Goal: Task Accomplishment & Management: Complete application form

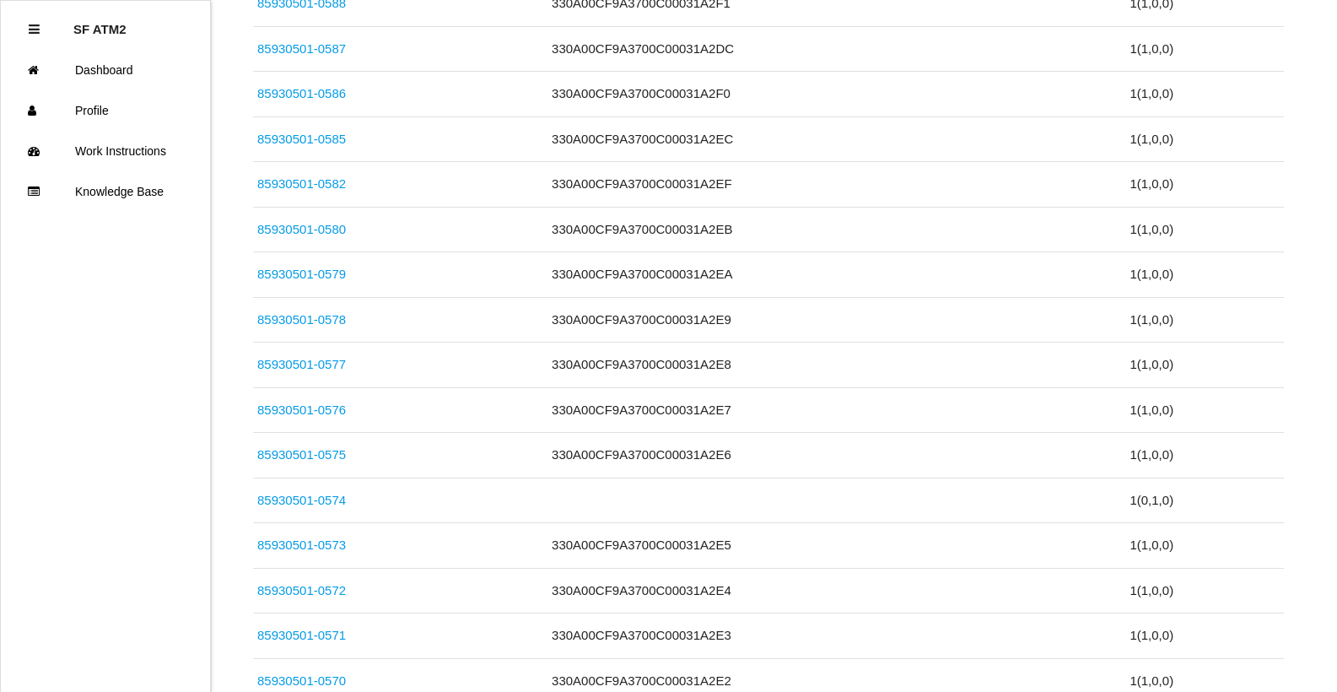
scroll to position [1282, 0]
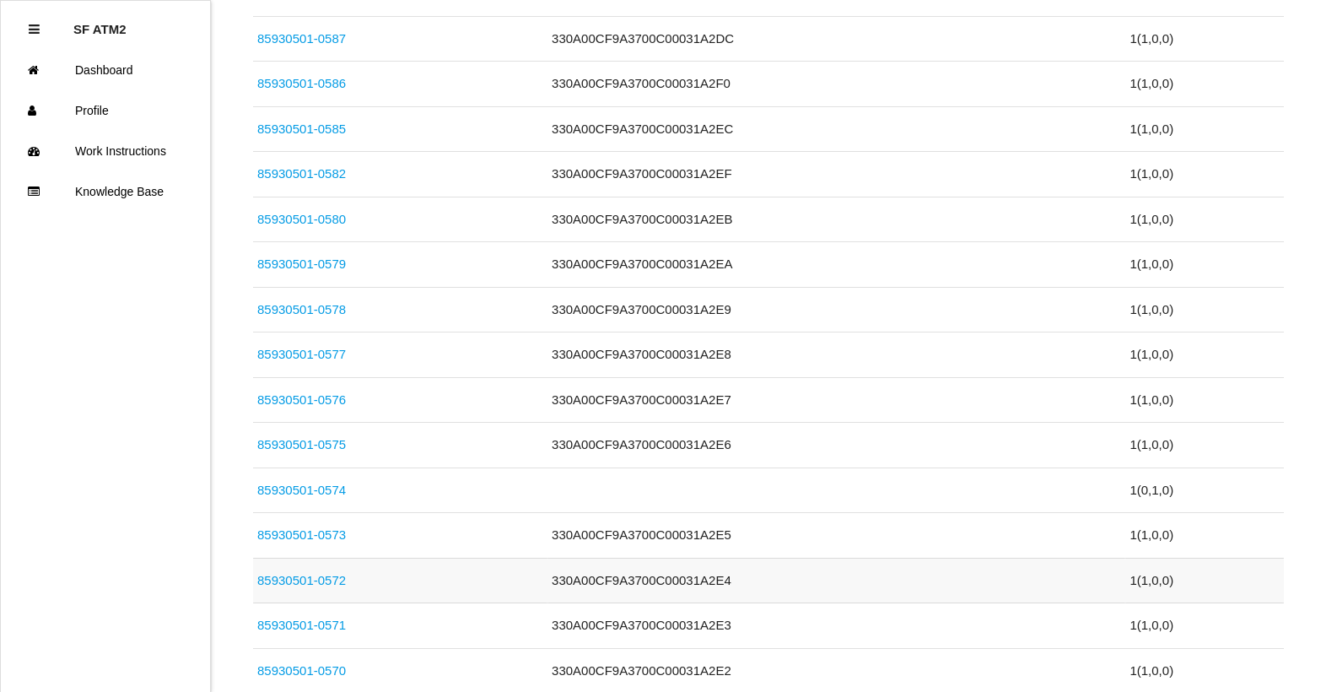
click at [678, 572] on td "330A00CF9A3700C00031A2E4" at bounding box center [837, 581] width 578 height 46
click at [673, 578] on td "330A00CF9A3700C00031A2E4" at bounding box center [837, 581] width 578 height 46
click at [335, 582] on link "85930501-0572" at bounding box center [301, 580] width 89 height 14
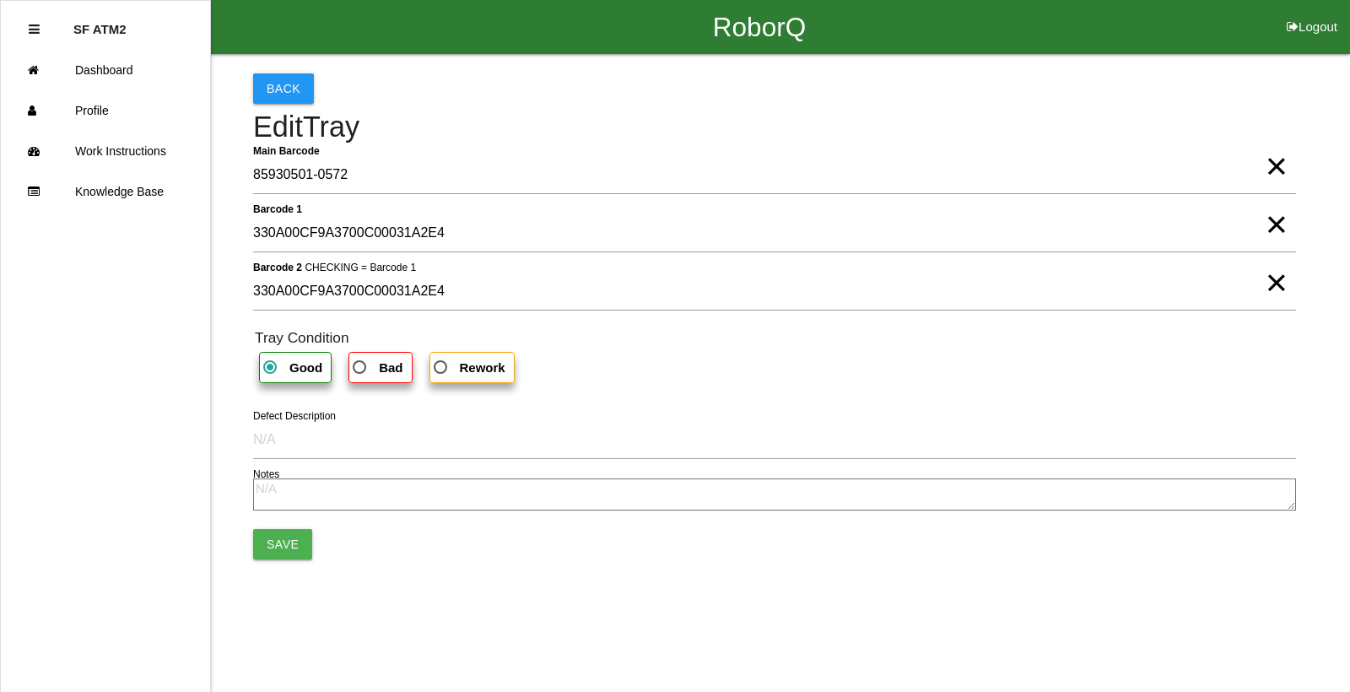
click at [1277, 224] on span "×" at bounding box center [1277, 208] width 22 height 34
click at [1278, 283] on span "×" at bounding box center [1277, 266] width 22 height 34
click at [382, 368] on b "Bad" at bounding box center [391, 367] width 24 height 14
click at [360, 368] on input "Bad" at bounding box center [354, 362] width 11 height 11
radio input "true"
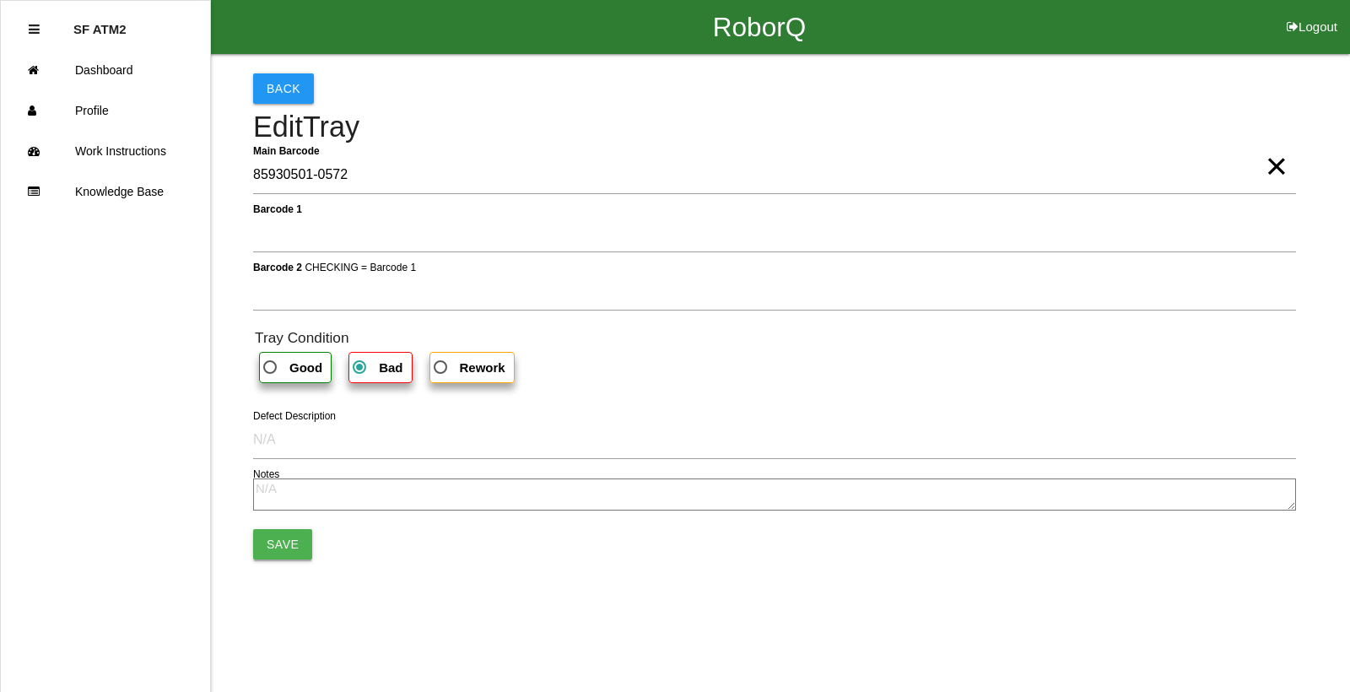
click at [294, 543] on button "Save" at bounding box center [282, 544] width 59 height 30
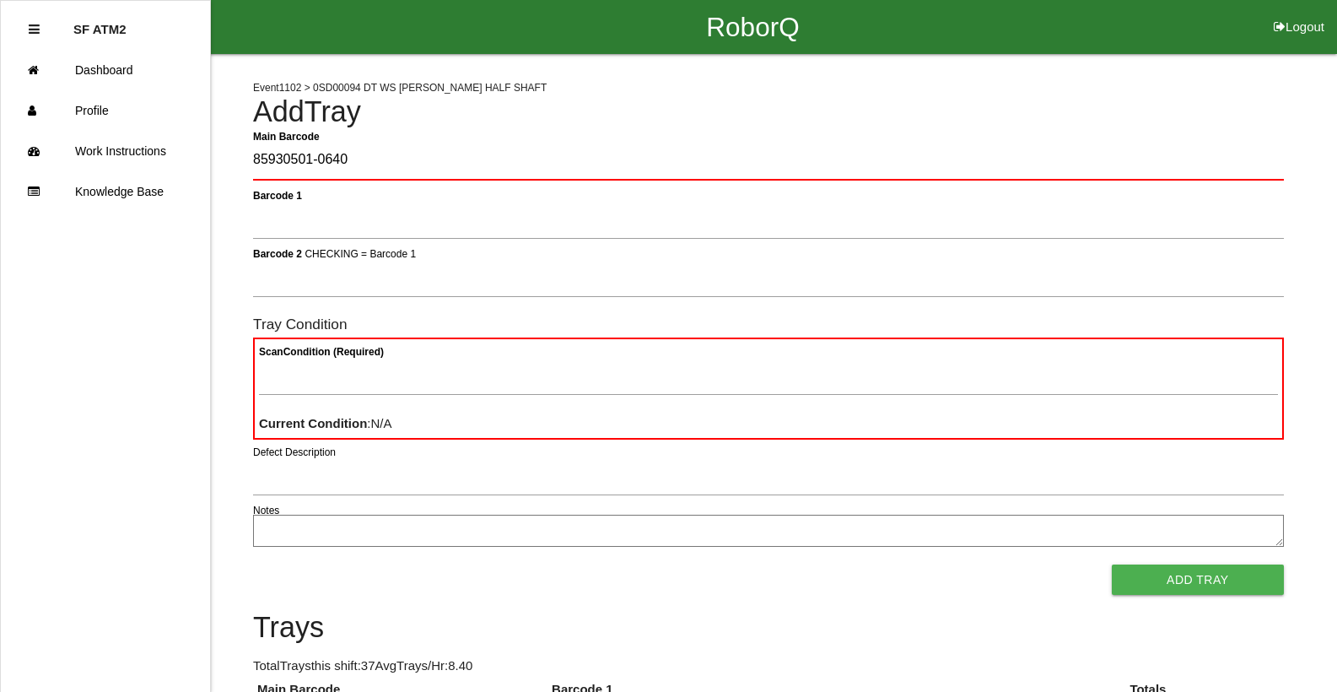
type Barcode "85930501-0640"
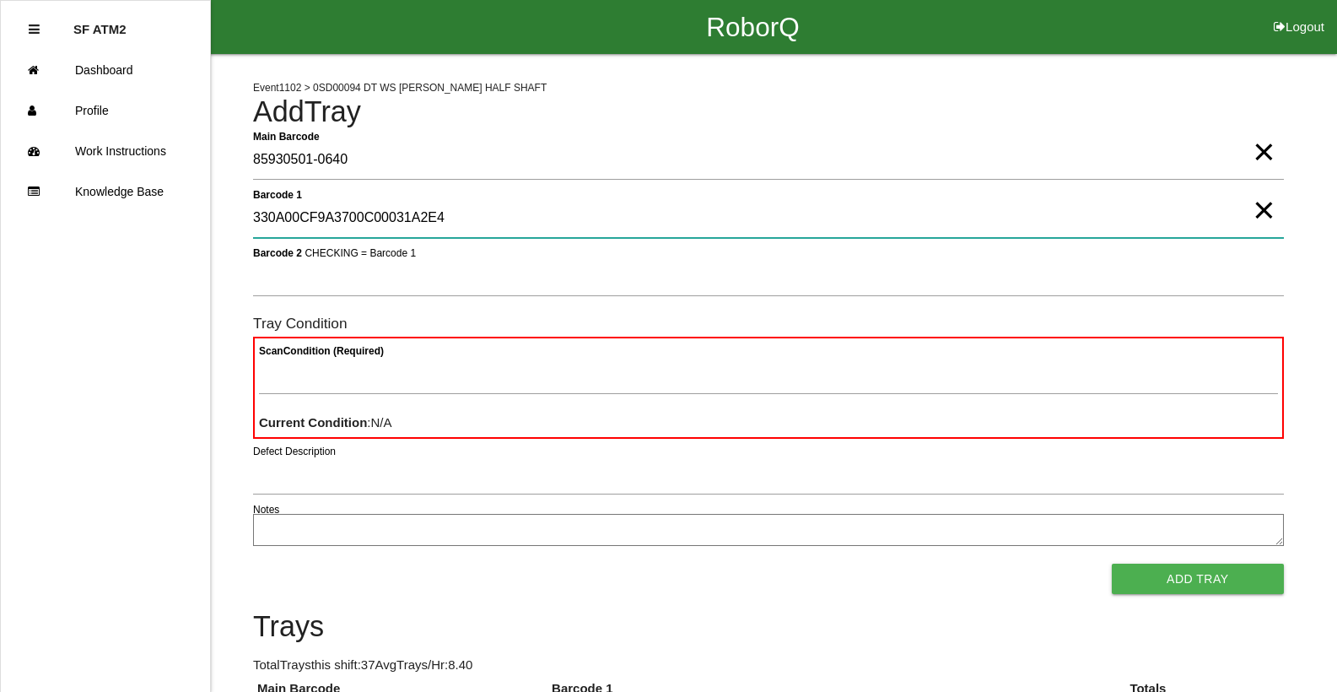
type 1 "330A00CF9A3700C00031A2E4"
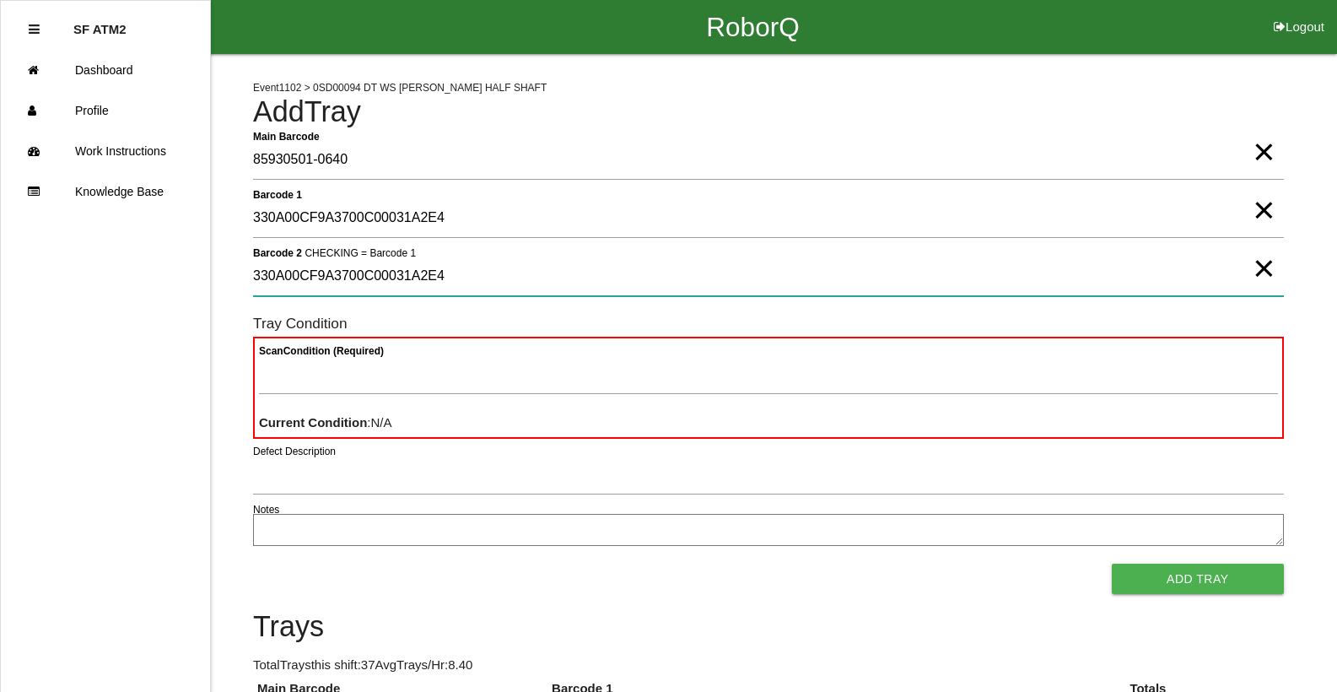
type 2 "330A00CF9A3700C00031A2E4"
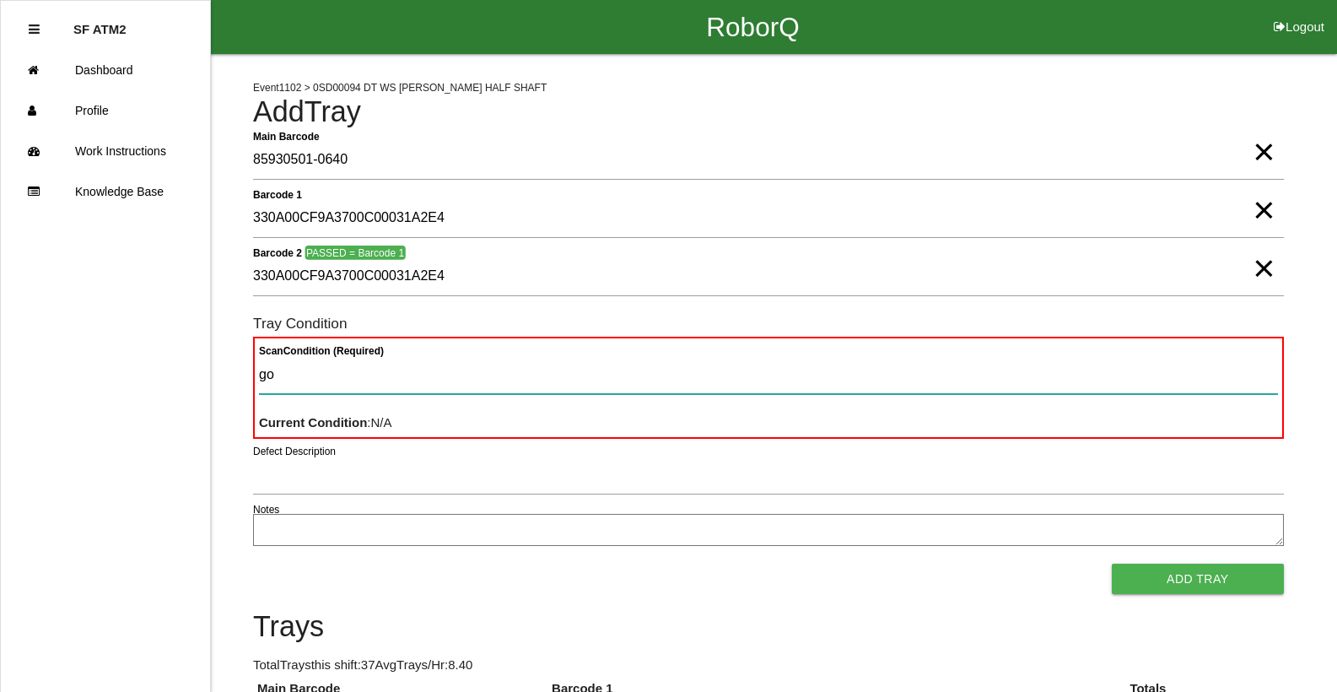
type Condition "goo"
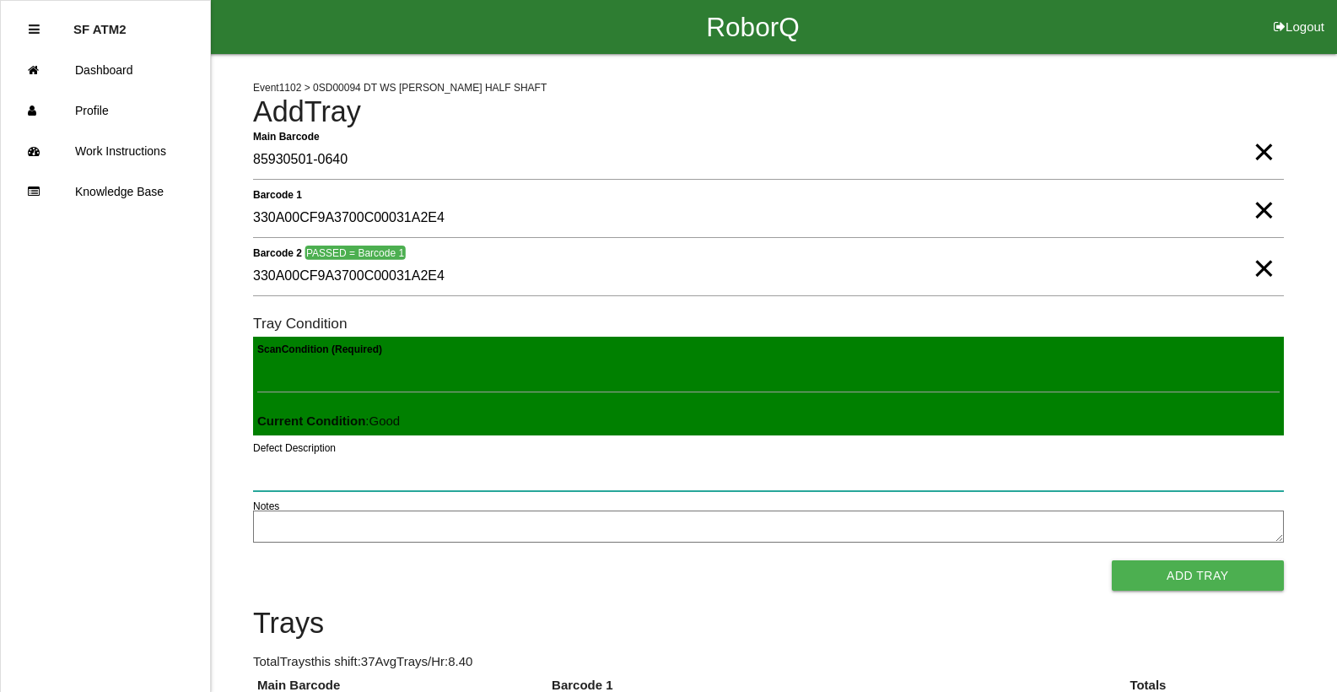
click at [1112, 560] on button "Add Tray" at bounding box center [1198, 575] width 172 height 30
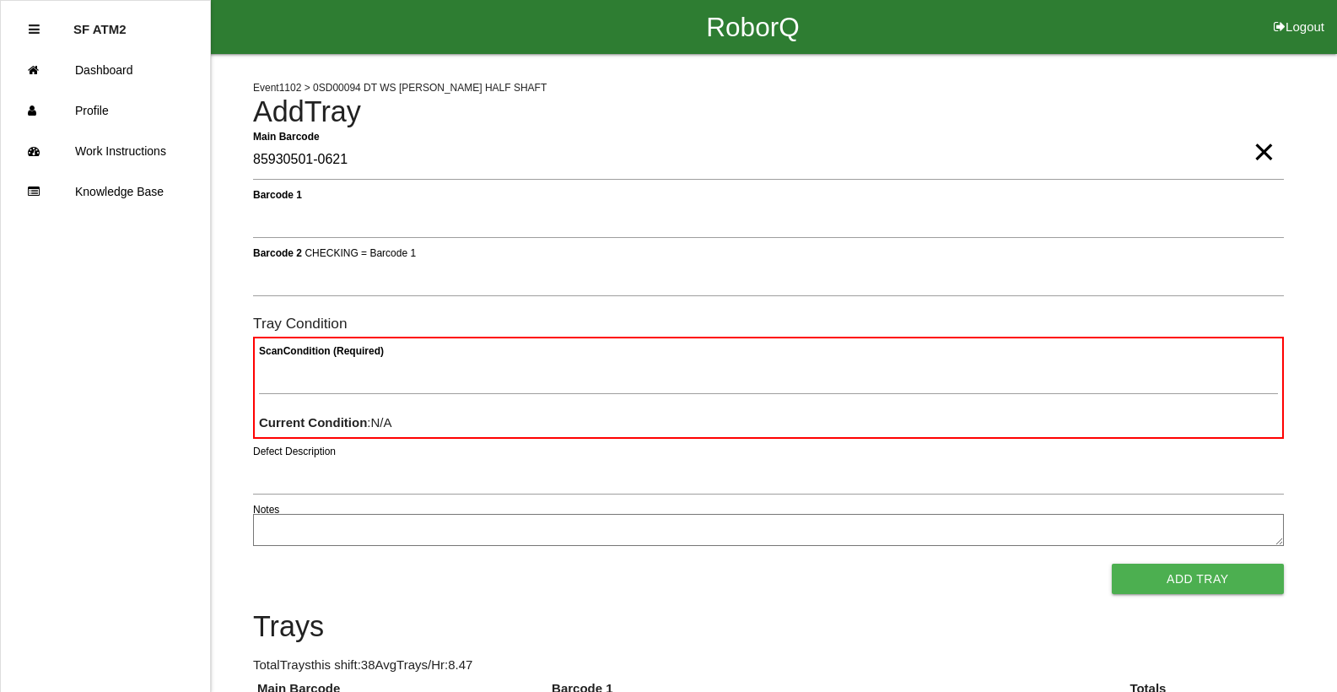
type Barcode "85930501-0621"
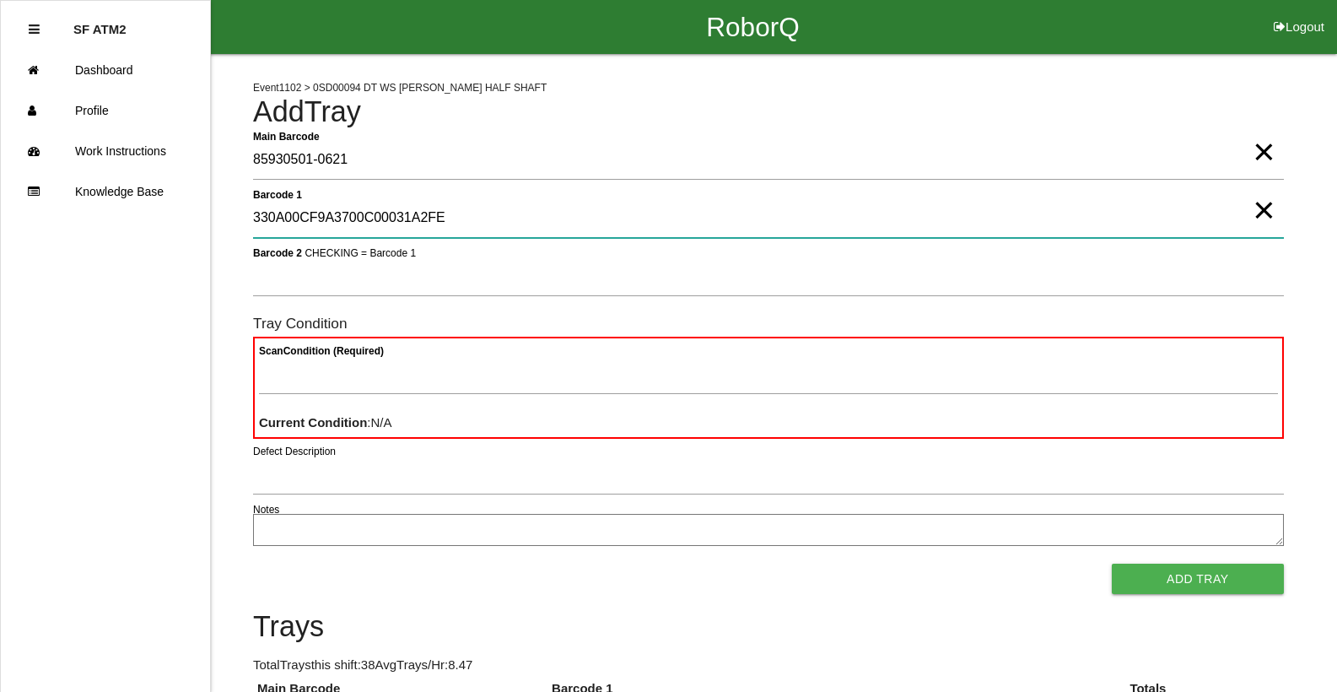
type 1 "330A00CF9A3700C00031A2FE"
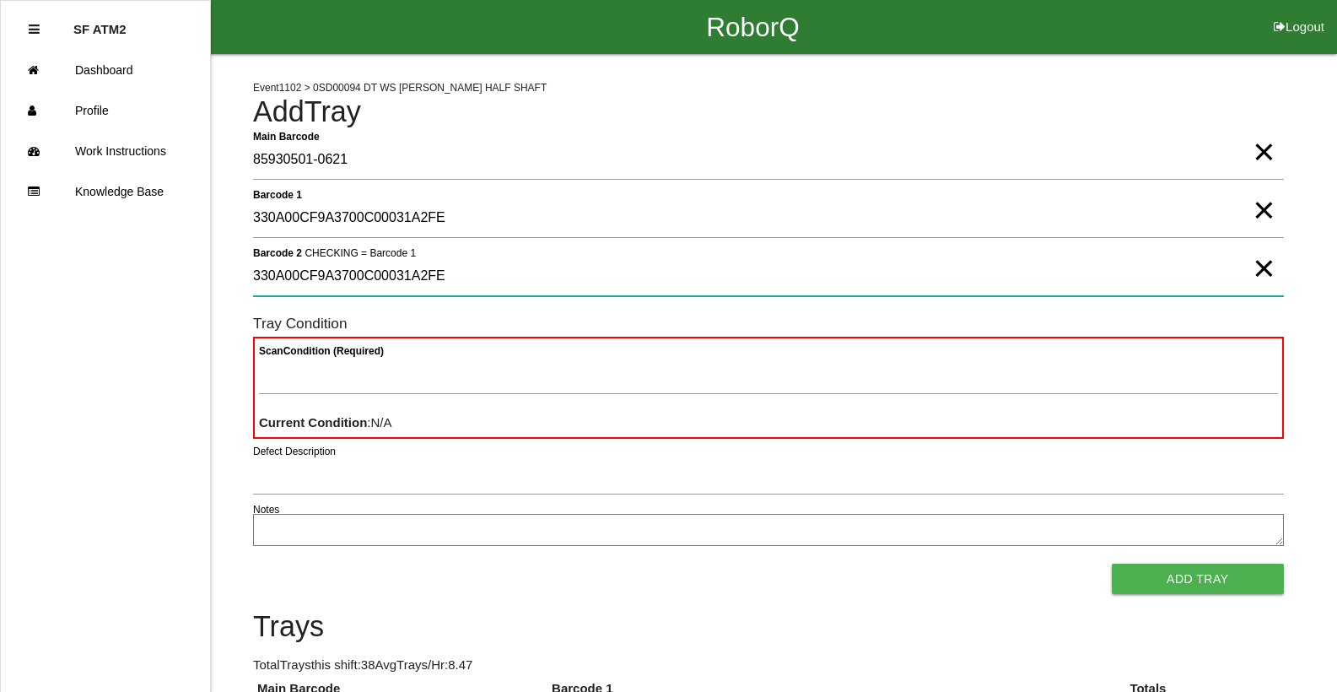
type 2 "330A00CF9A3700C00031A2FE"
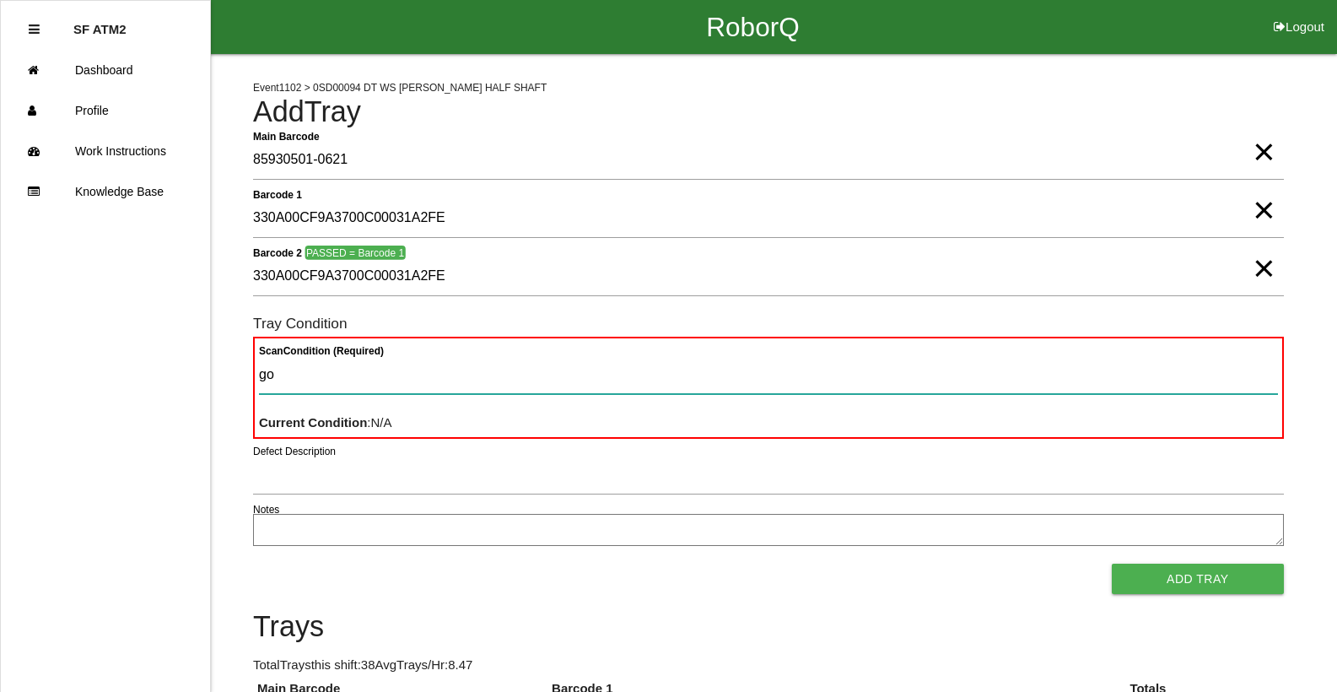
type Condition "goo"
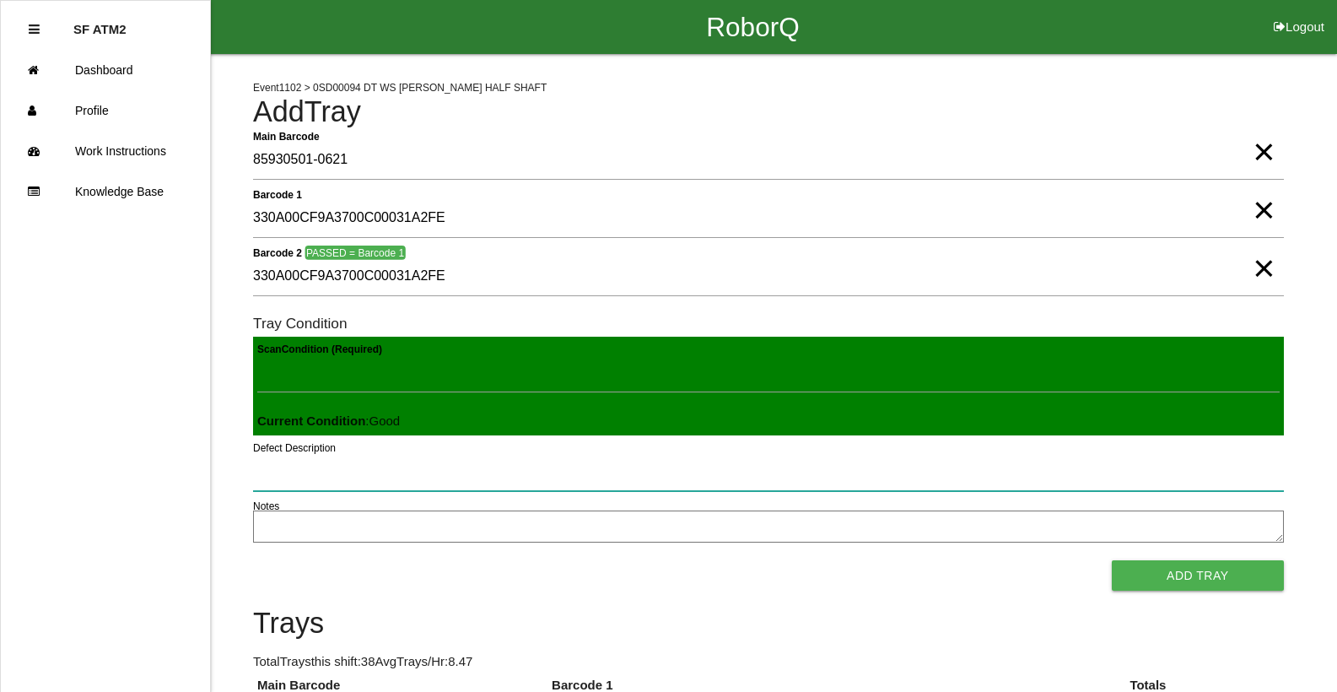
click at [1112, 560] on button "Add Tray" at bounding box center [1198, 575] width 172 height 30
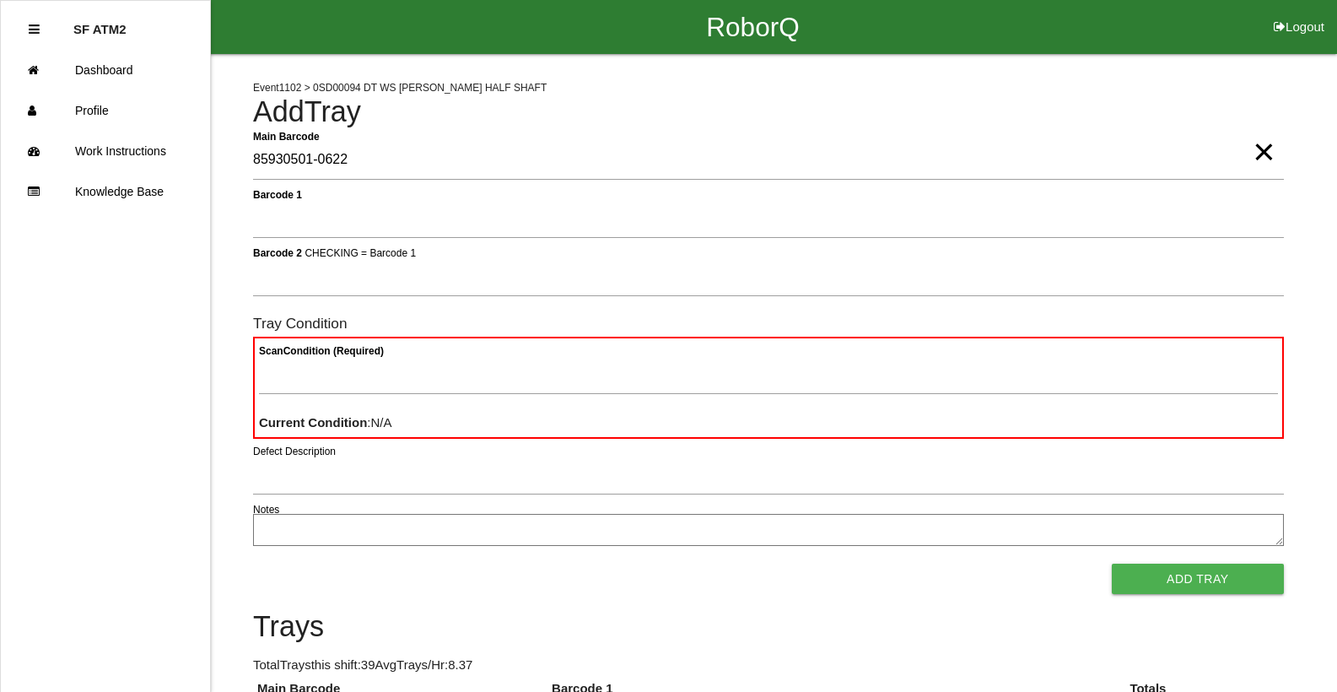
type Barcode "85930501-0622"
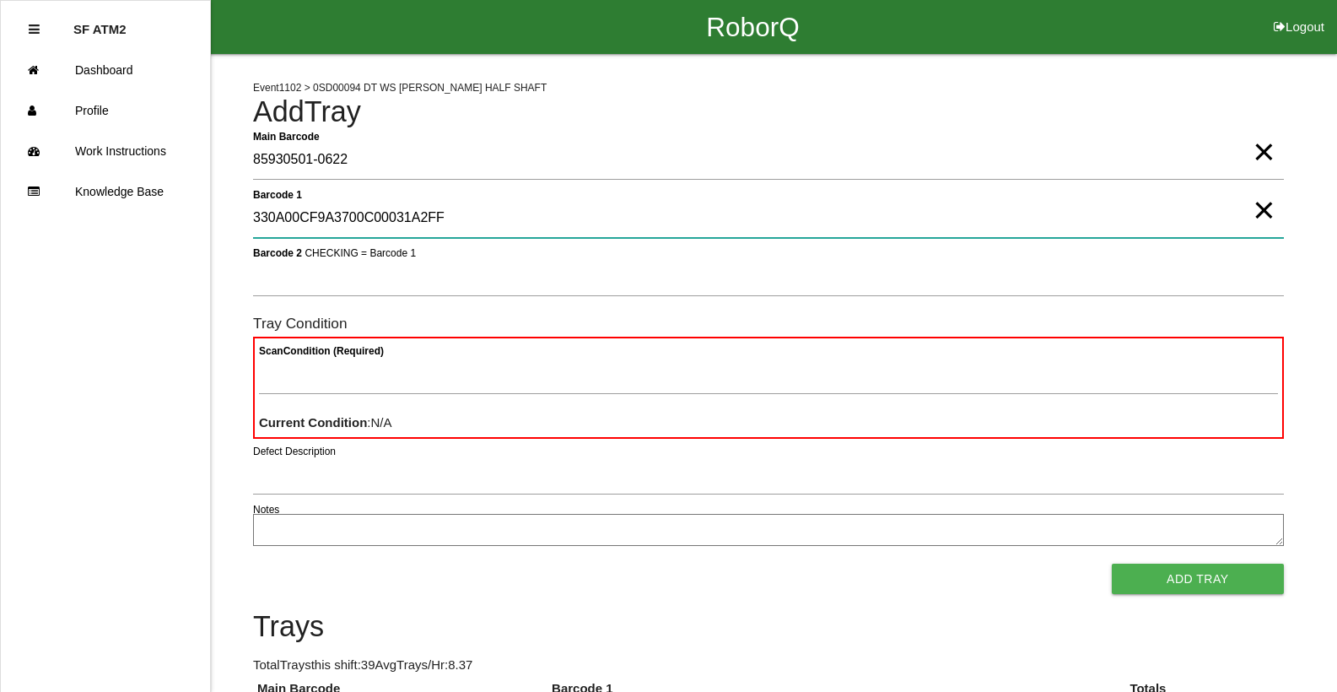
type 1 "330A00CF9A3700C00031A2FF"
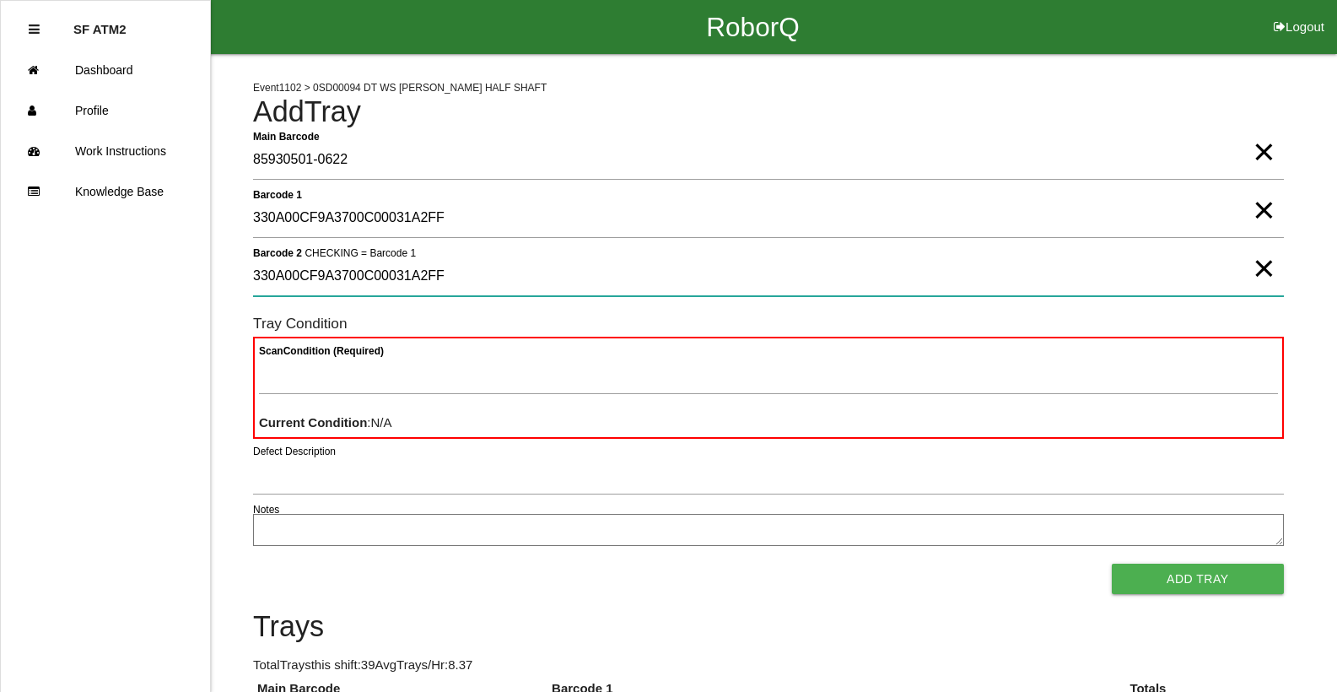
type 2 "330A00CF9A3700C00031A2FF"
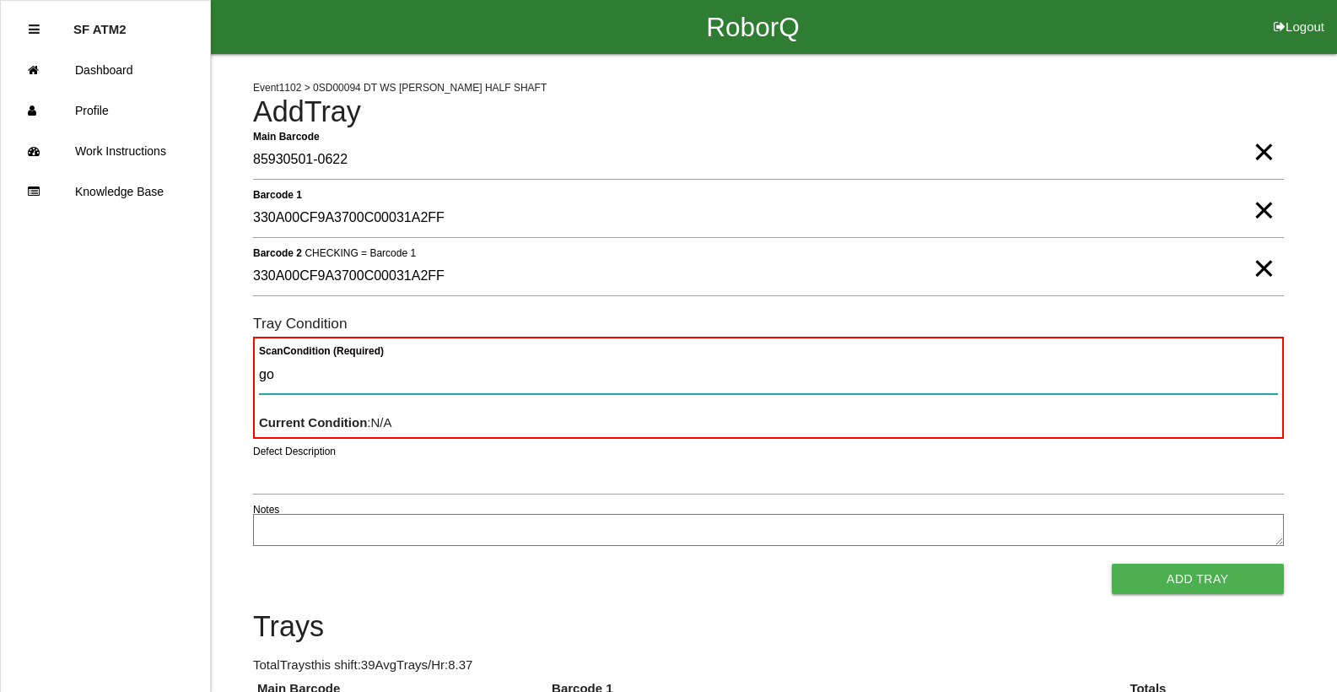
type Condition "goo"
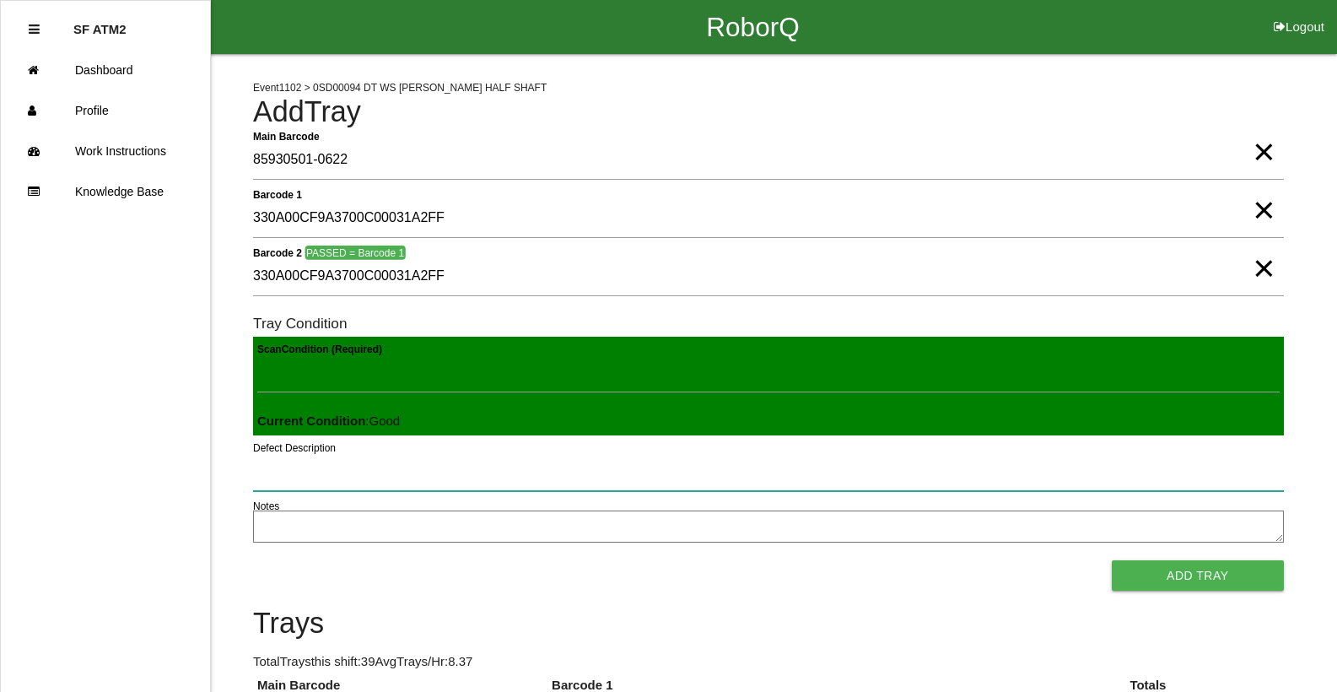
click at [1112, 560] on button "Add Tray" at bounding box center [1198, 575] width 172 height 30
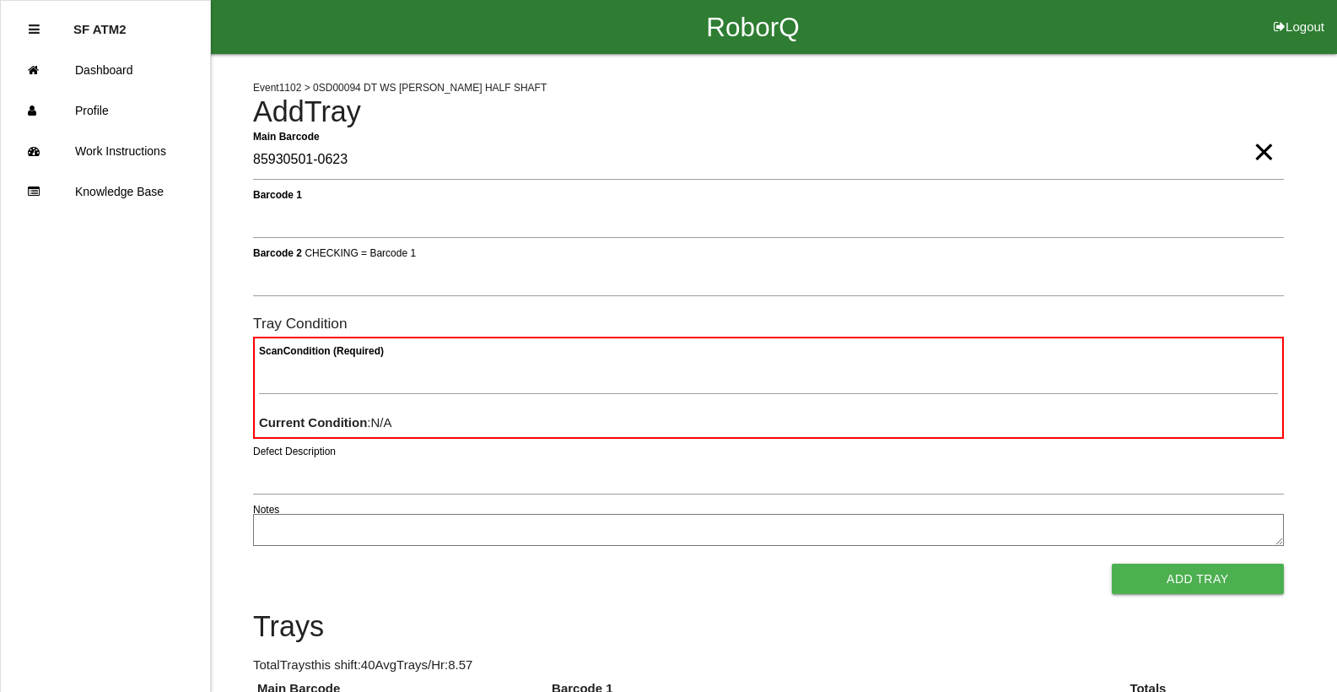
type Barcode "85930501-0623"
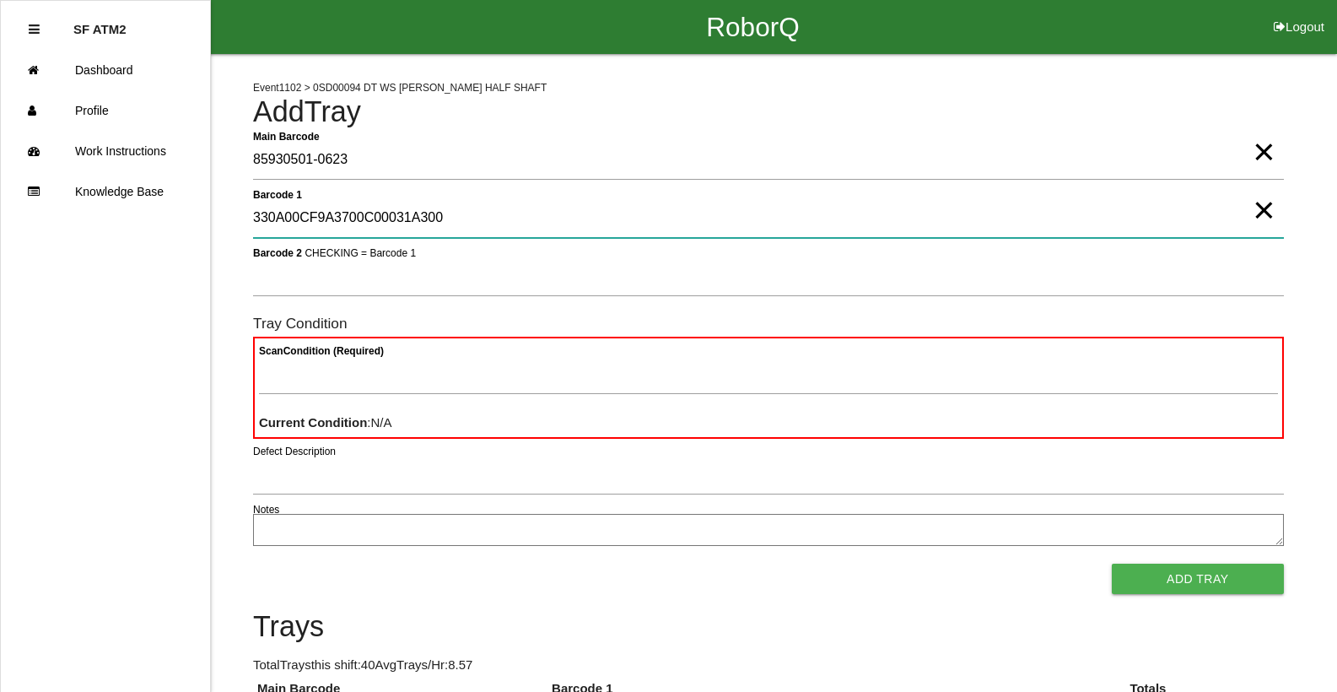
type 1 "330A00CF9A3700C00031A300"
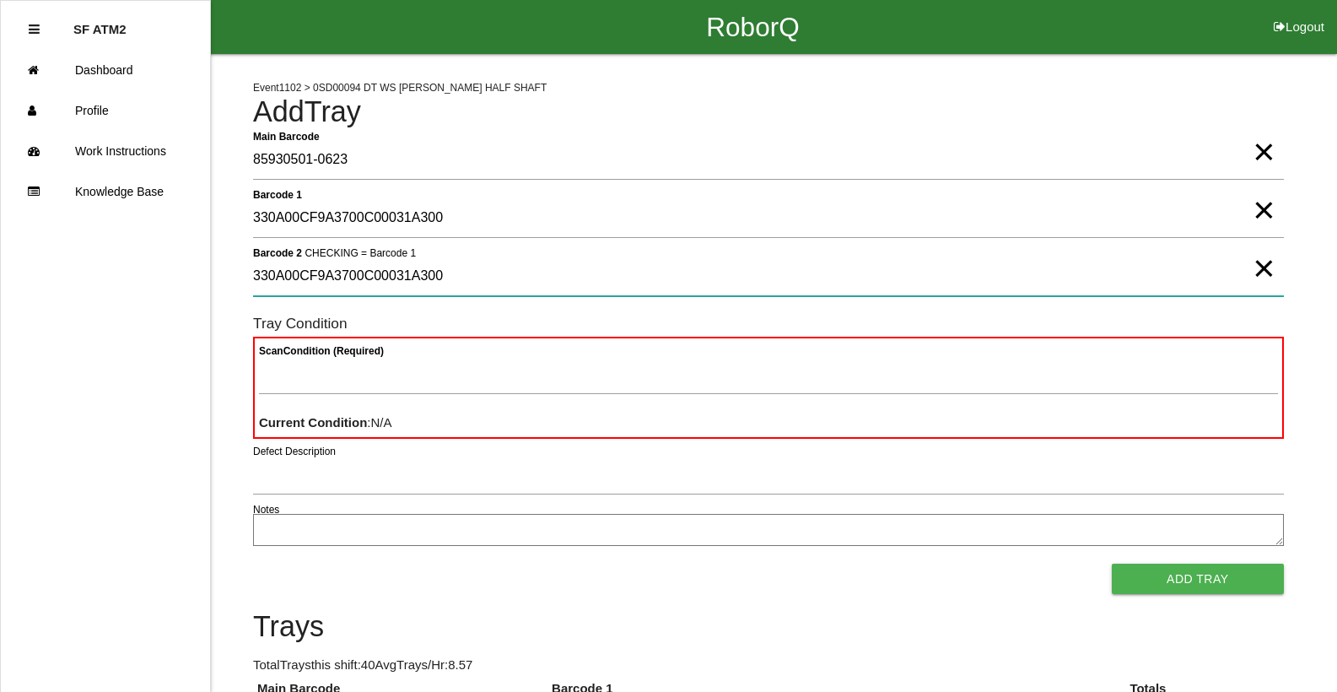
type 2 "330A00CF9A3700C00031A300"
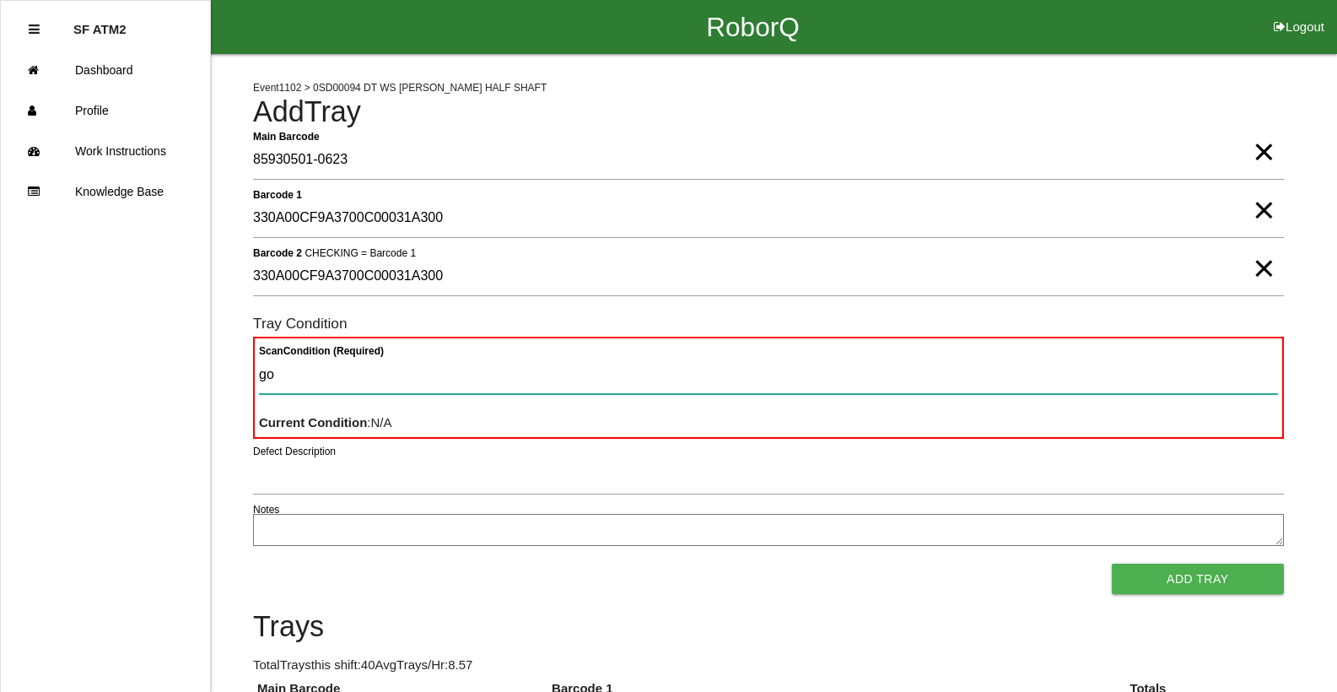
type Condition "goo"
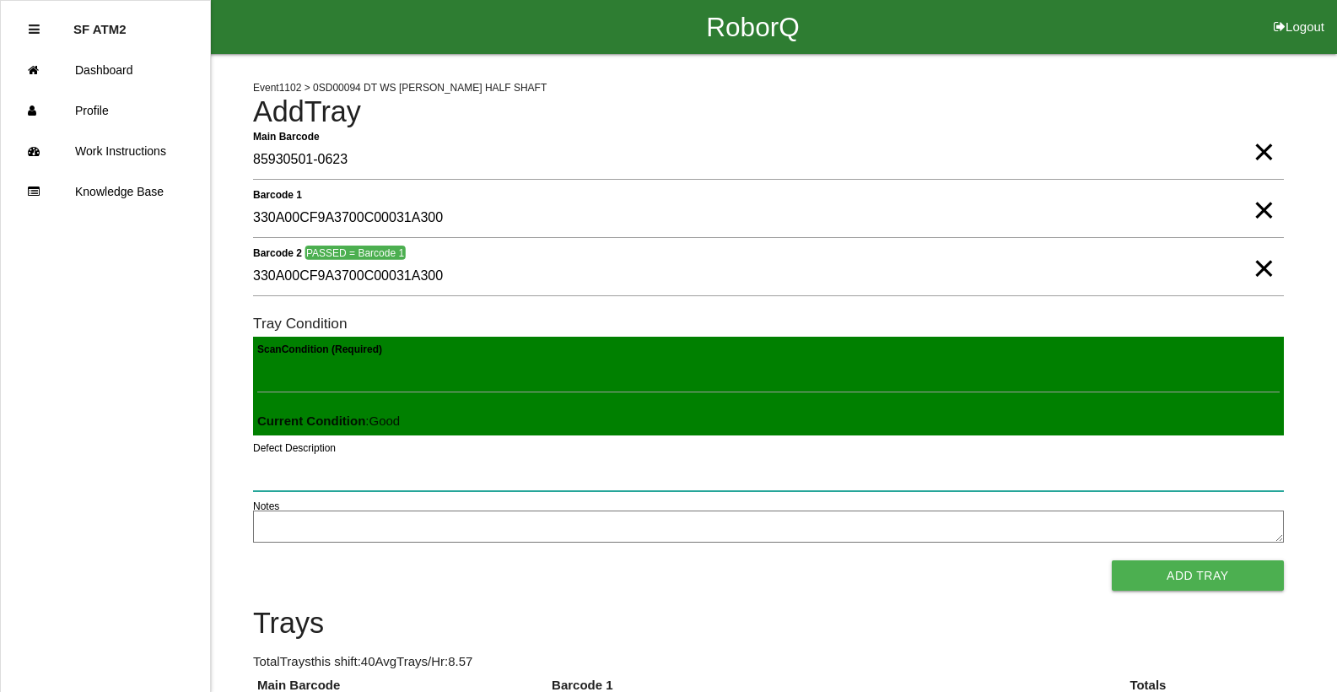
click at [1112, 560] on button "Add Tray" at bounding box center [1198, 575] width 172 height 30
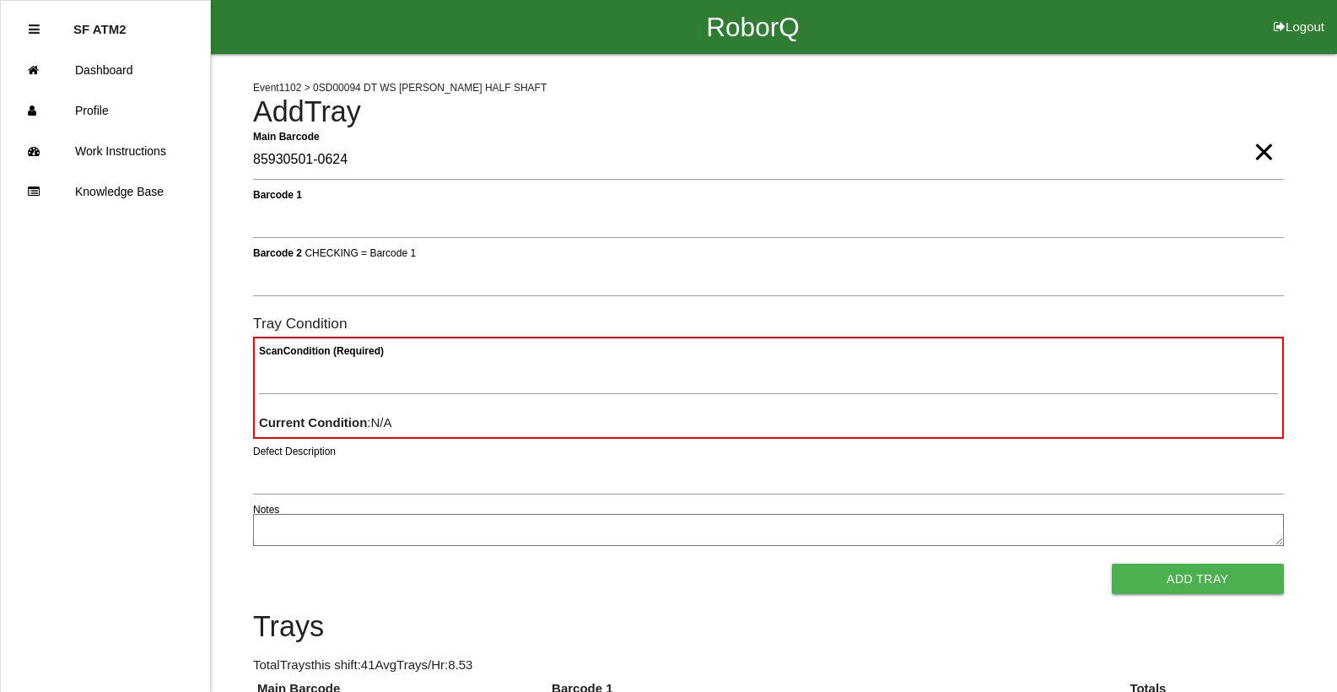
type Barcode "85930501-0624"
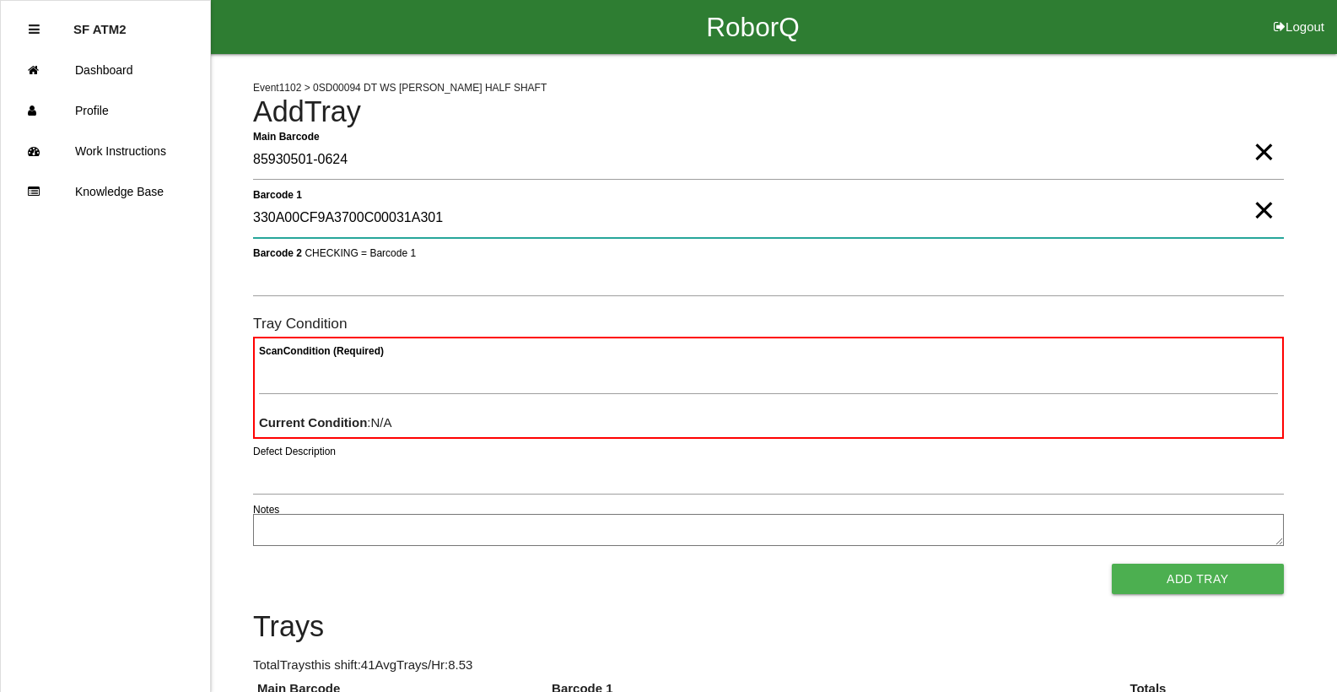
type 1 "330A00CF9A3700C00031A301"
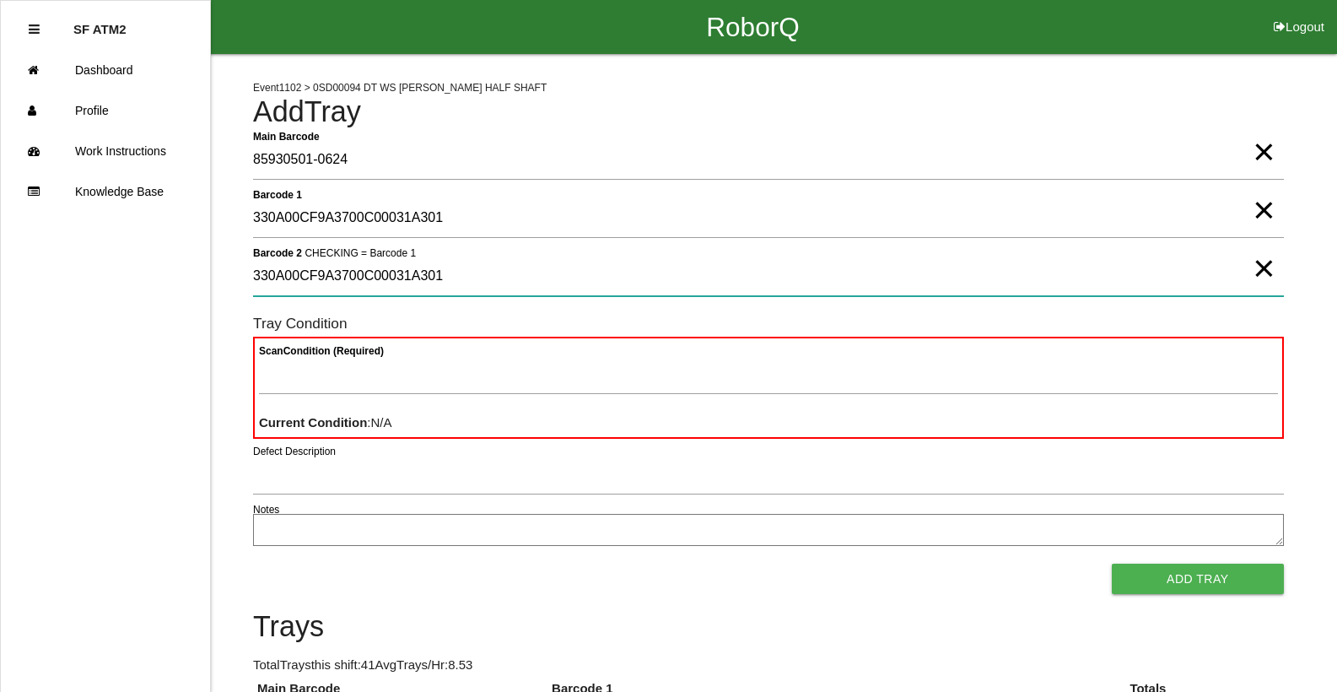
type 2 "330A00CF9A3700C00031A301"
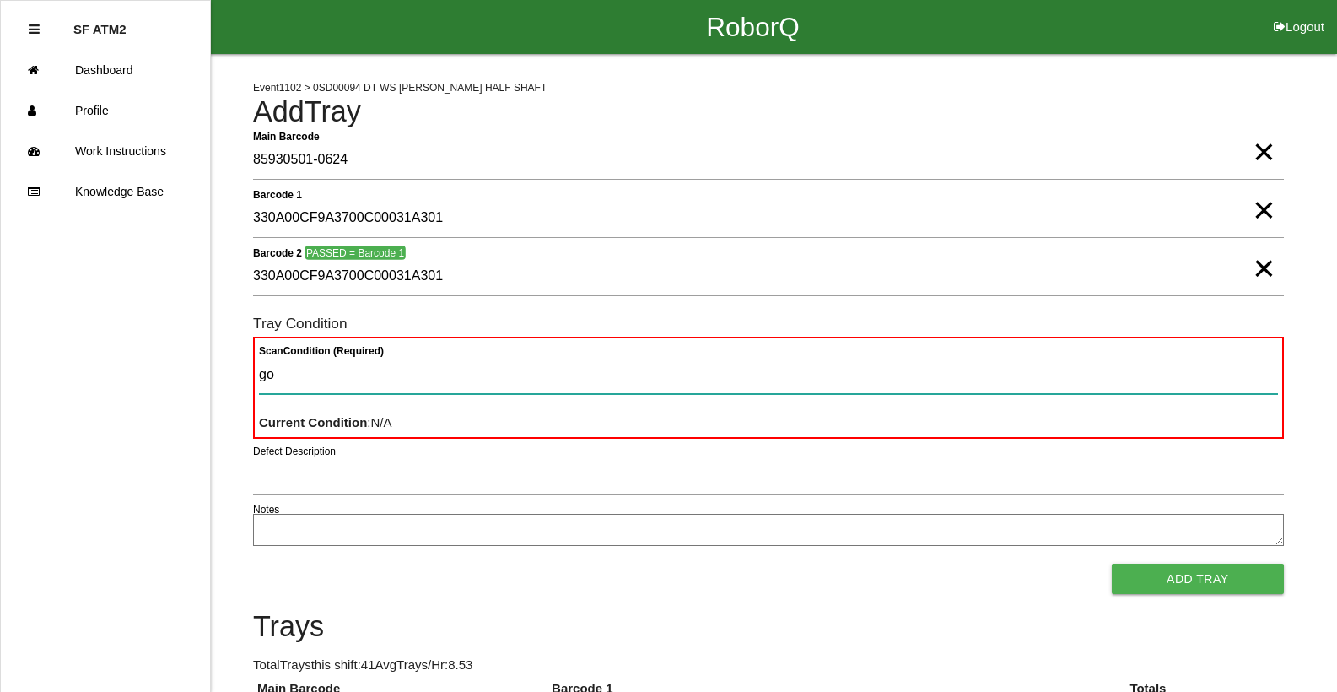
type Condition "goo"
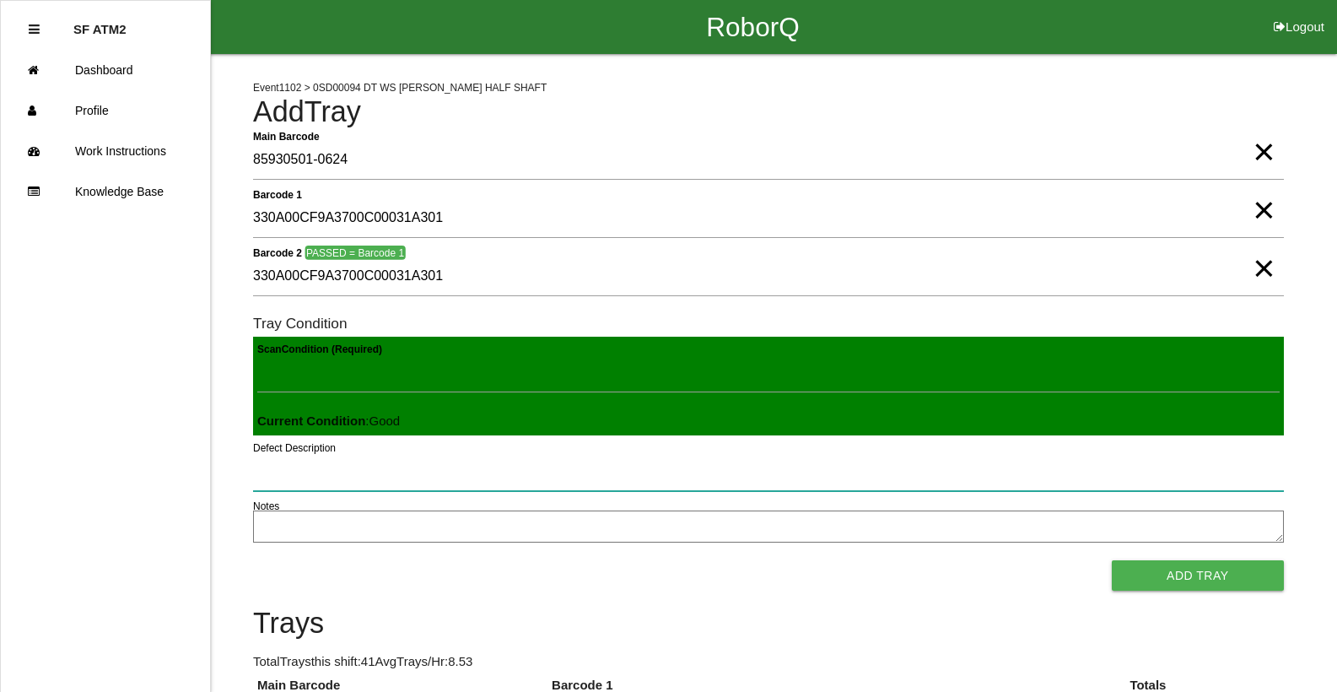
click at [1112, 560] on button "Add Tray" at bounding box center [1198, 575] width 172 height 30
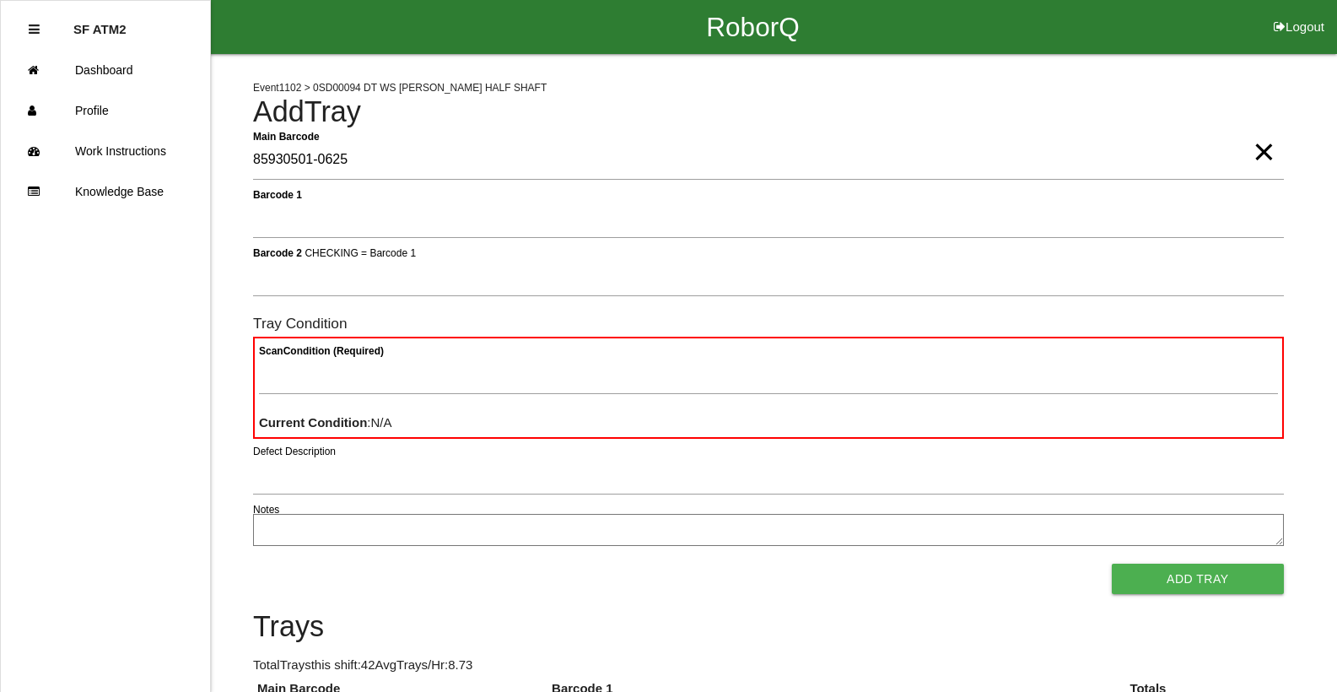
type Barcode "85930501-0625"
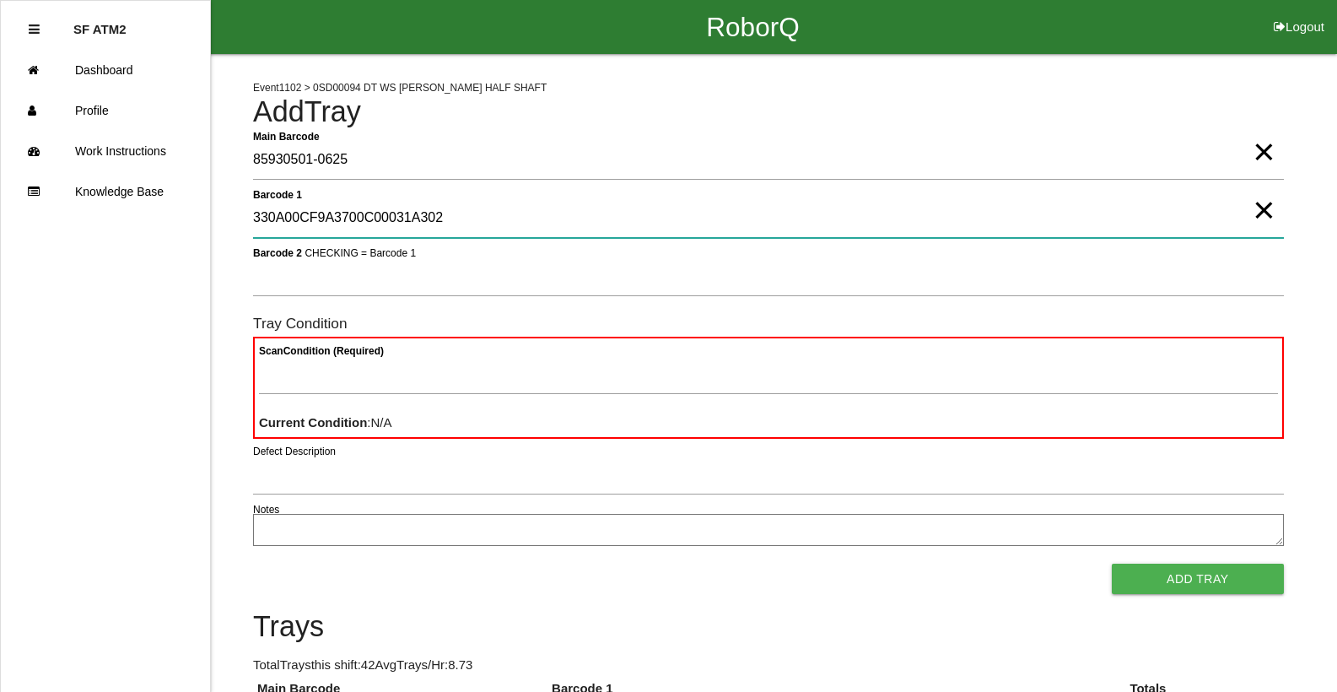
type 1 "330A00CF9A3700C00031A302"
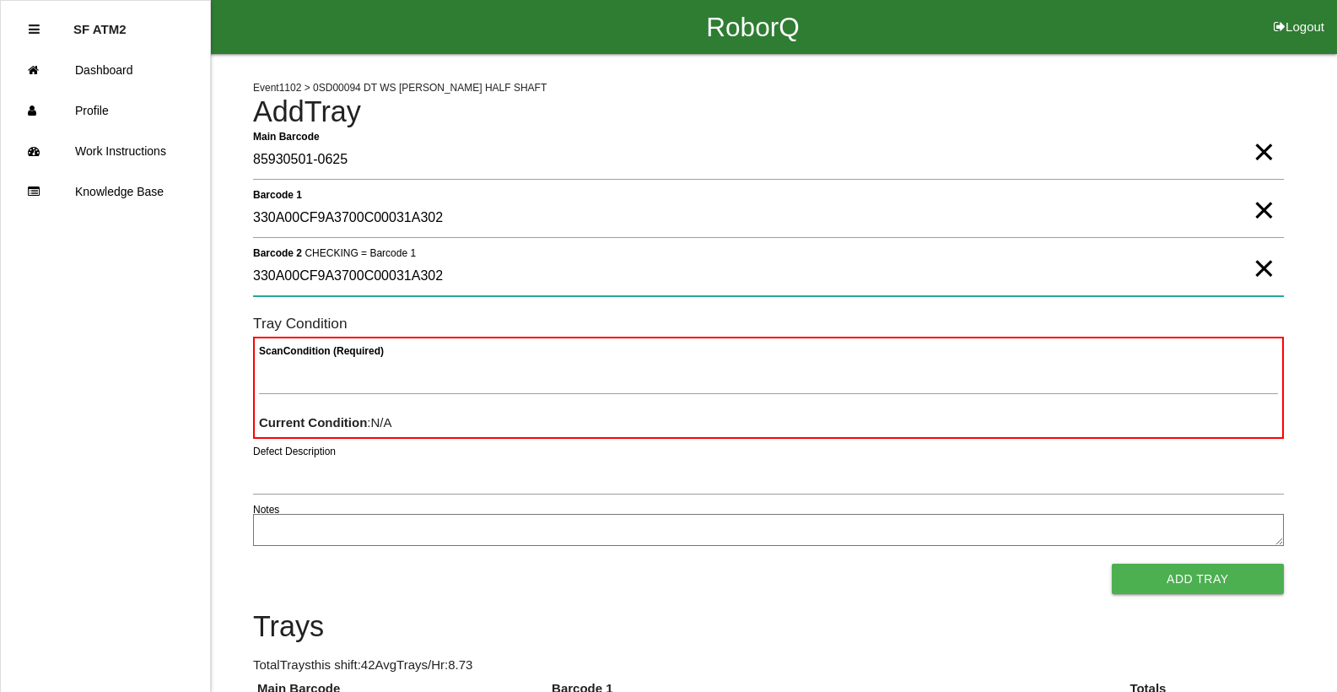
type 2 "330A00CF9A3700C00031A302"
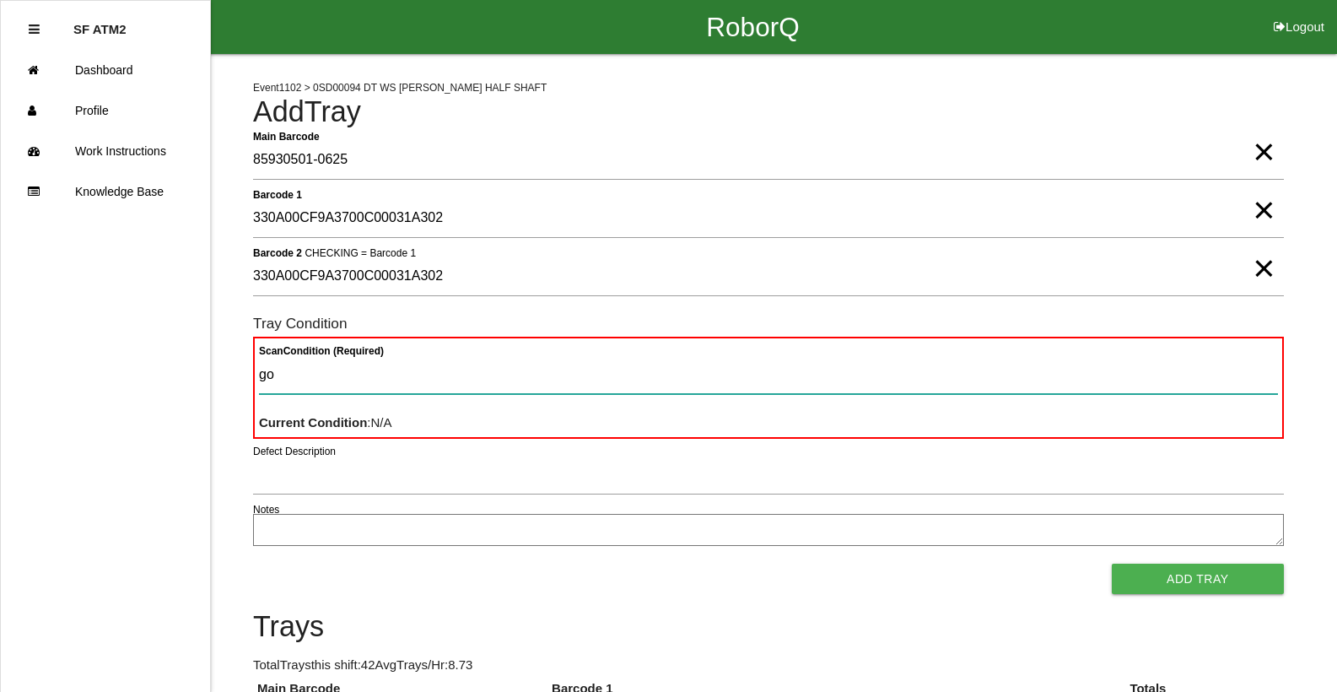
type Condition "goo"
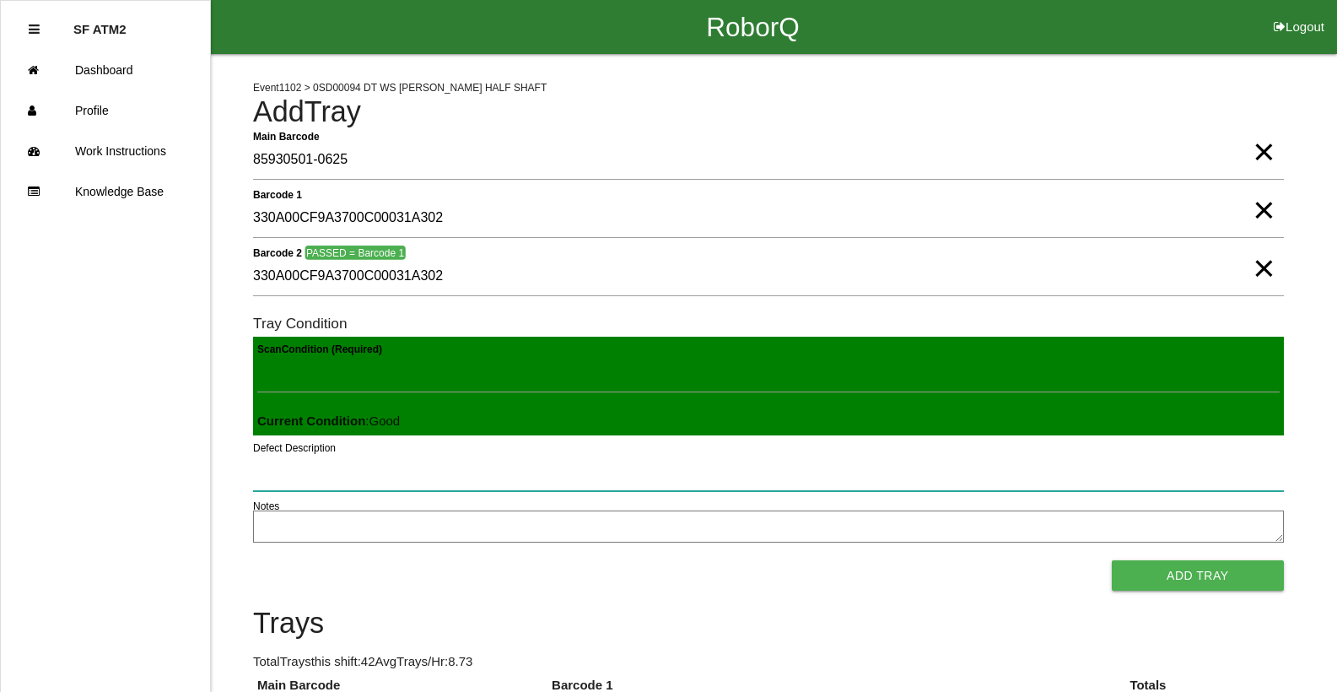
click at [1112, 560] on button "Add Tray" at bounding box center [1198, 575] width 172 height 30
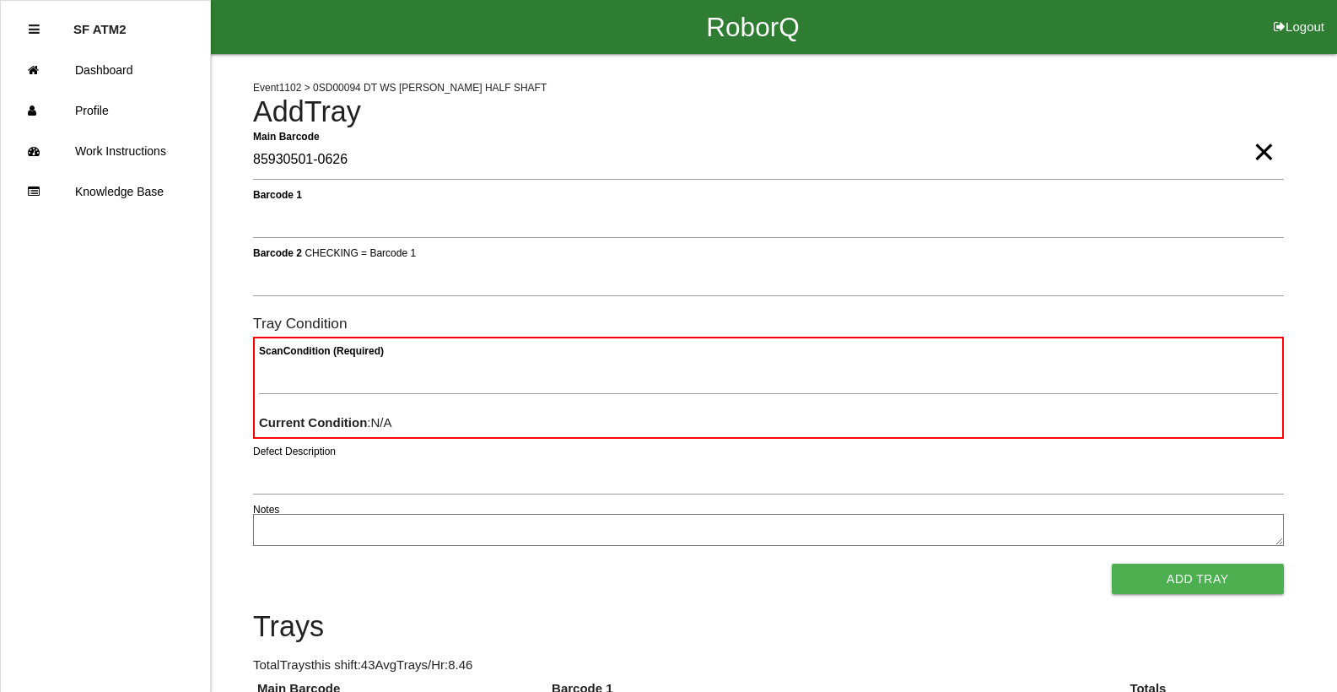
type Barcode "85930501-0626"
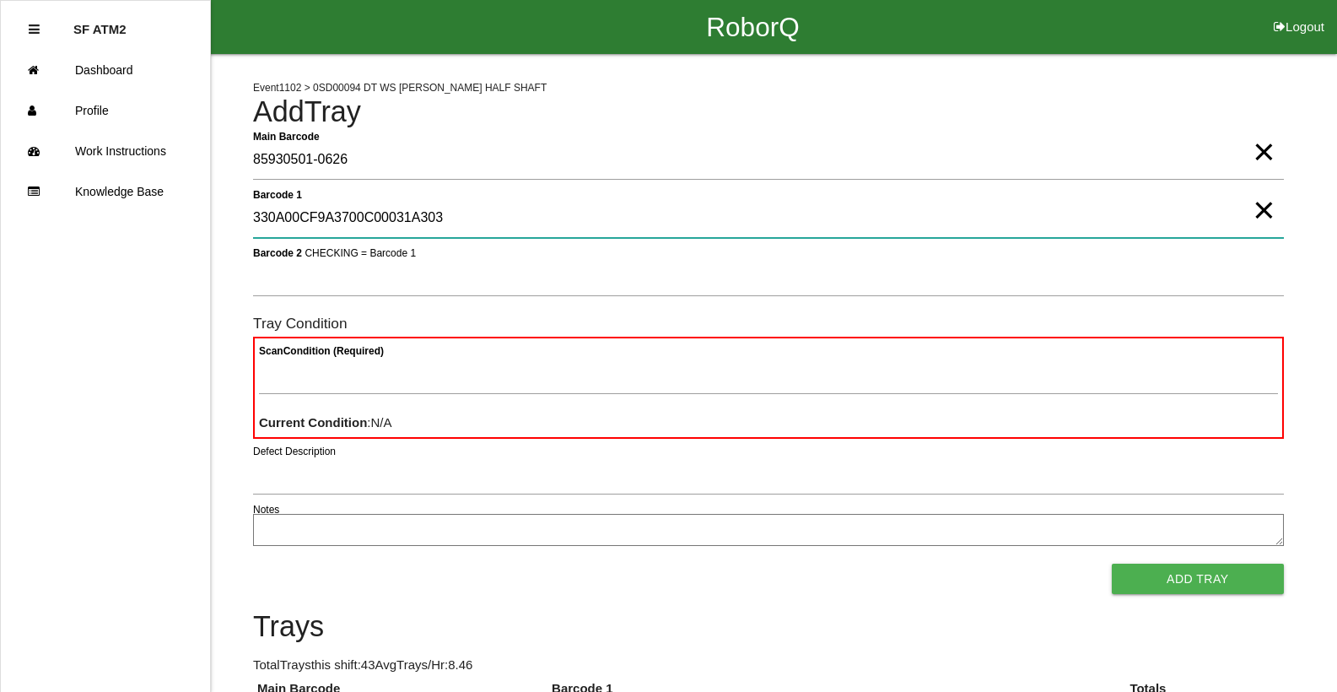
type 1 "330A00CF9A3700C00031A303"
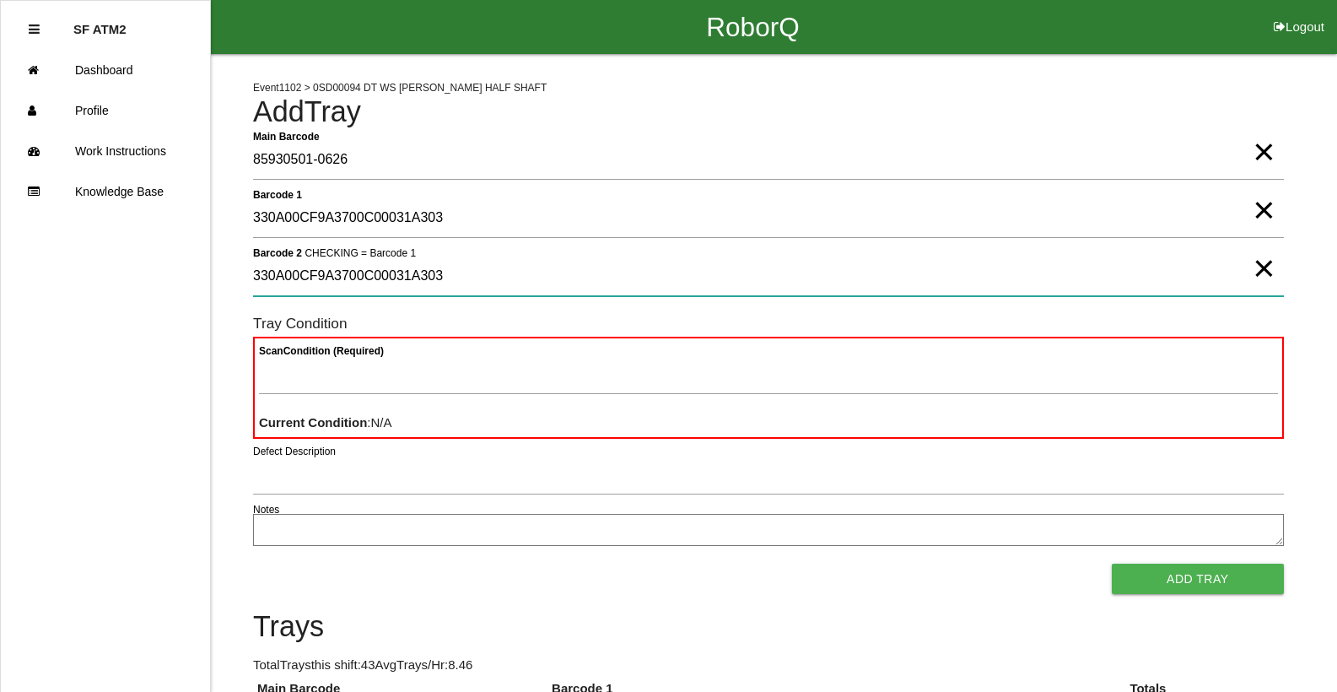
type 2 "330A00CF9A3700C00031A303"
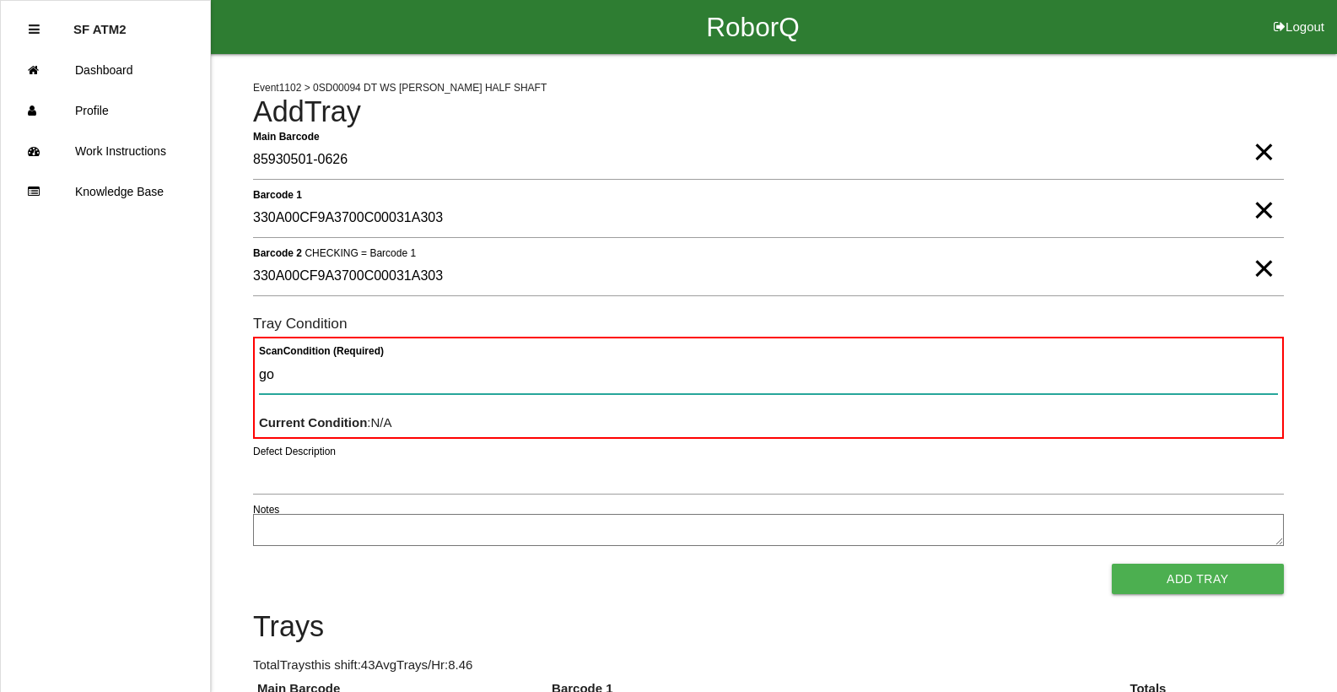
type Condition "goo"
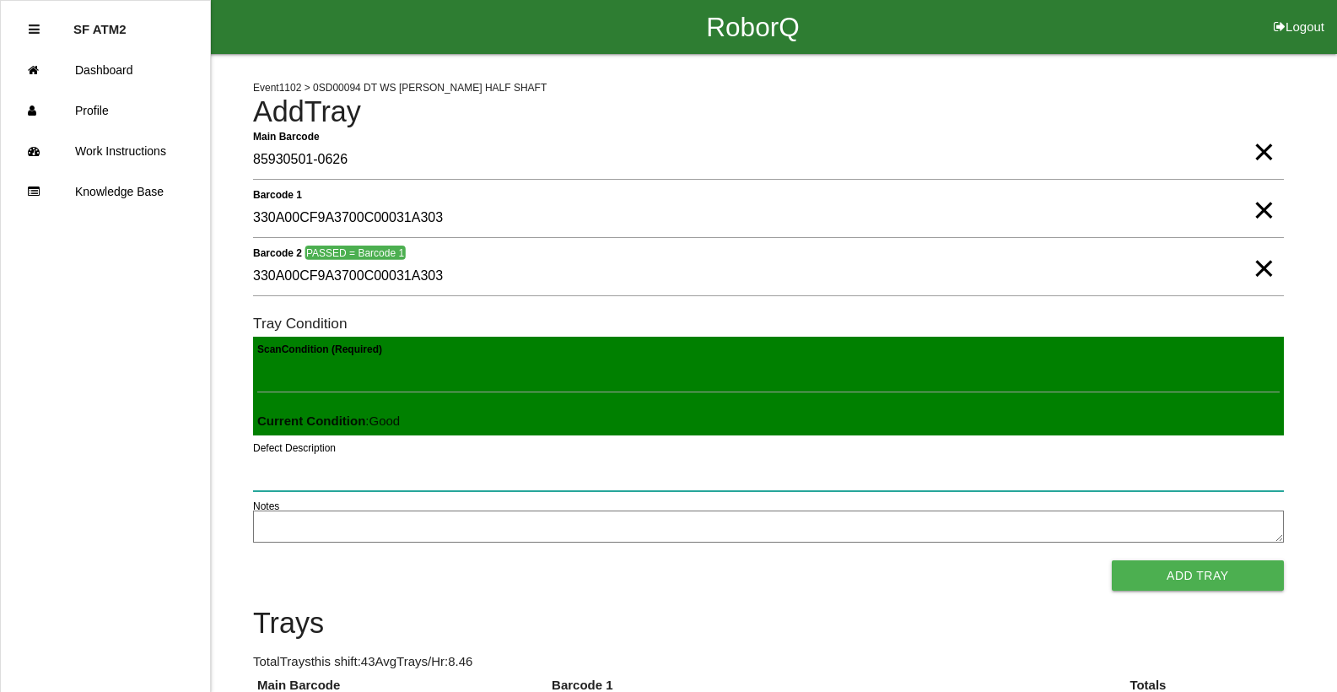
click at [1112, 560] on button "Add Tray" at bounding box center [1198, 575] width 172 height 30
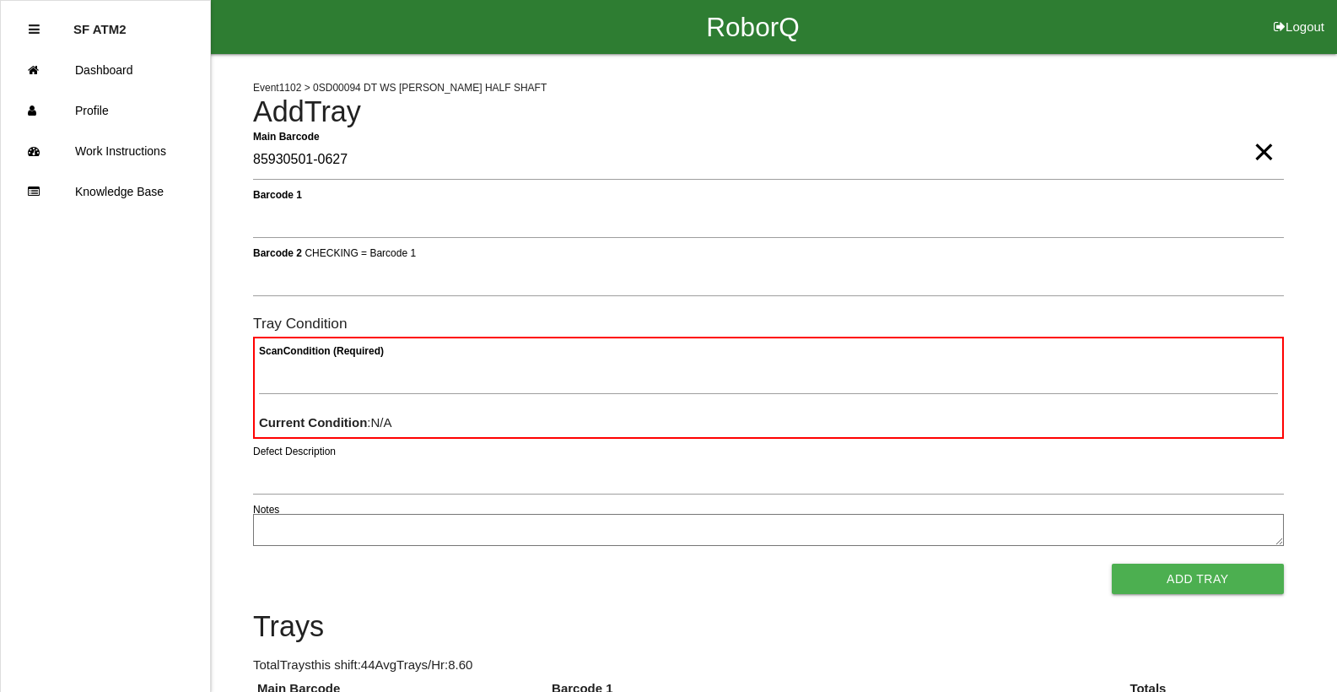
type Barcode "85930501-0627"
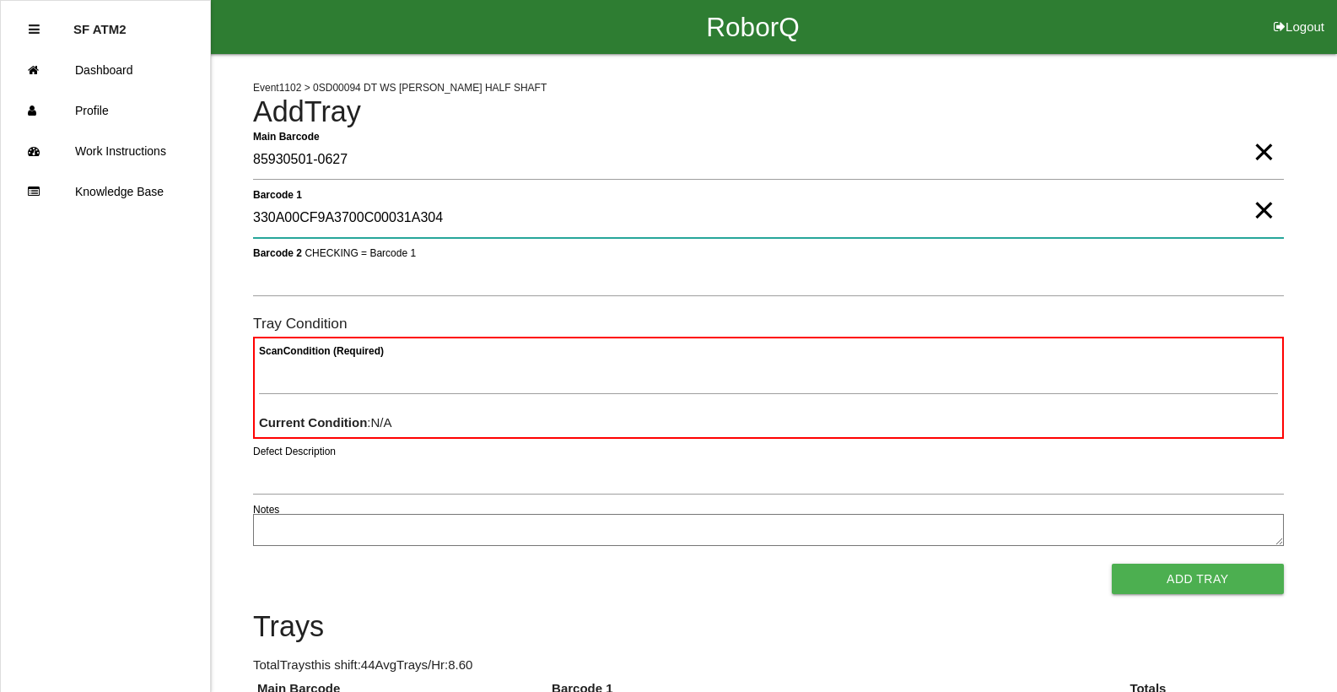
type 1 "330A00CF9A3700C00031A304"
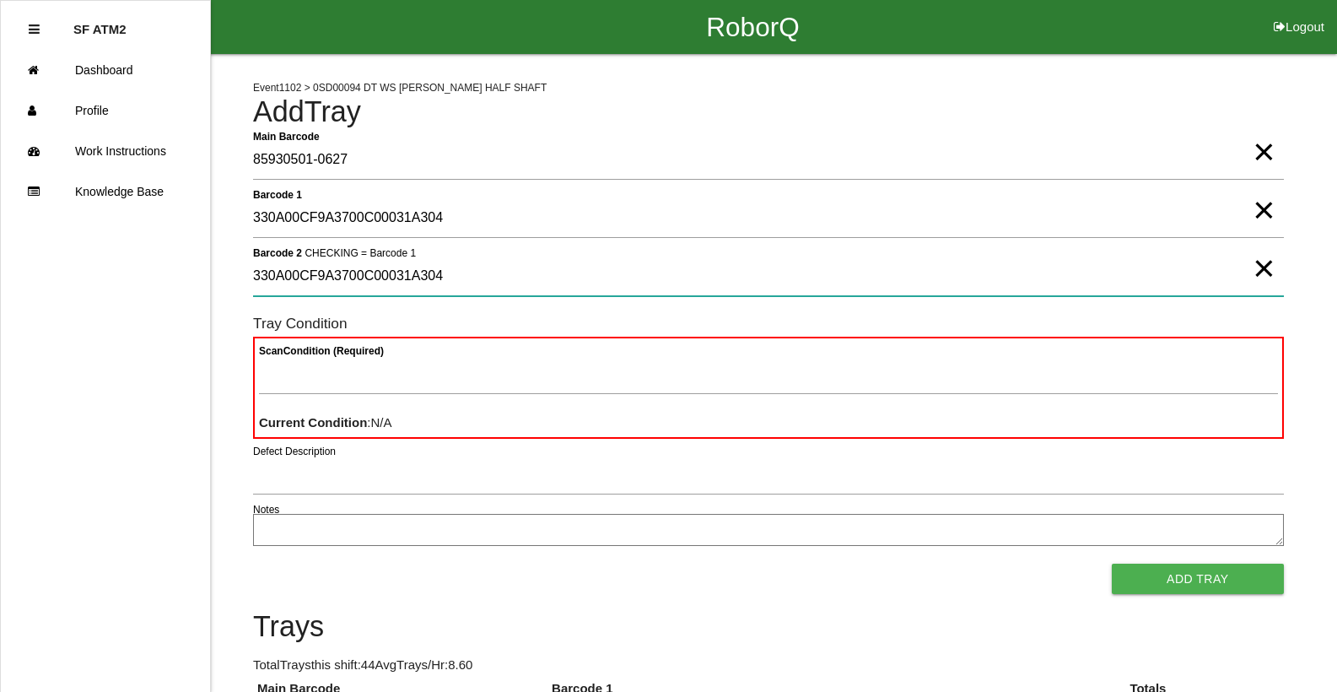
type 2 "330A00CF9A3700C00031A304"
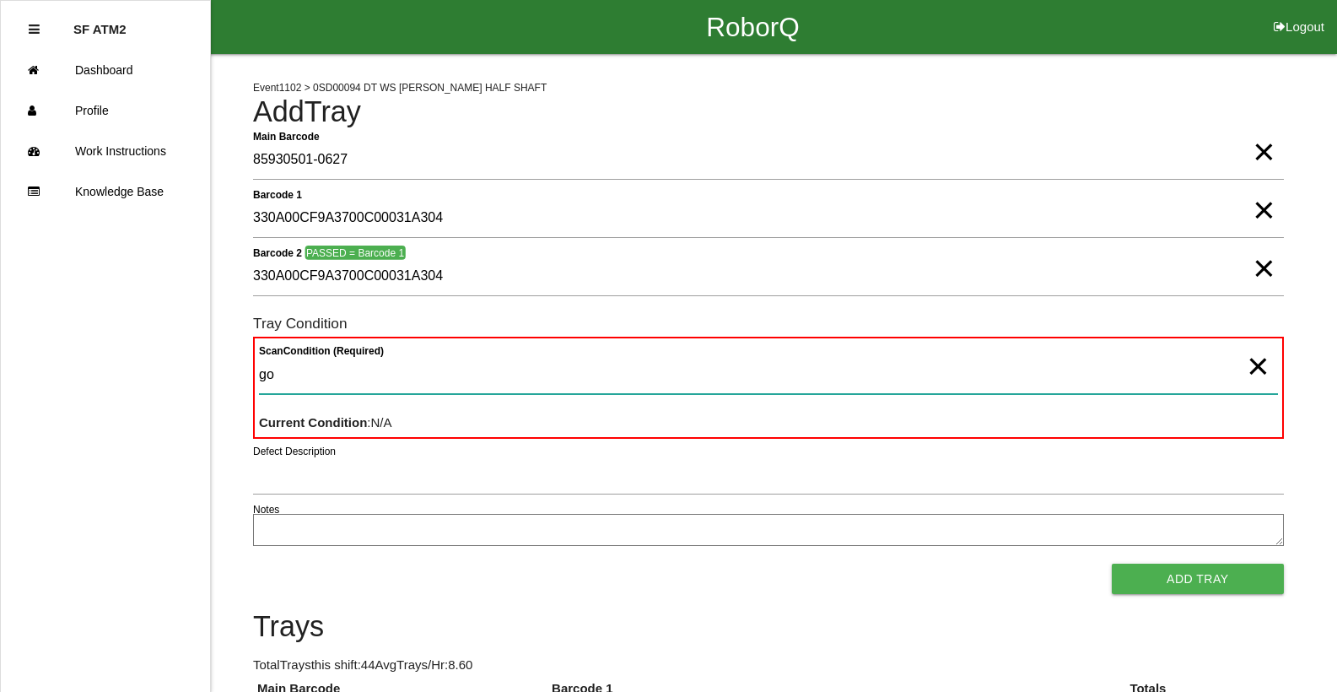
type Condition "goo"
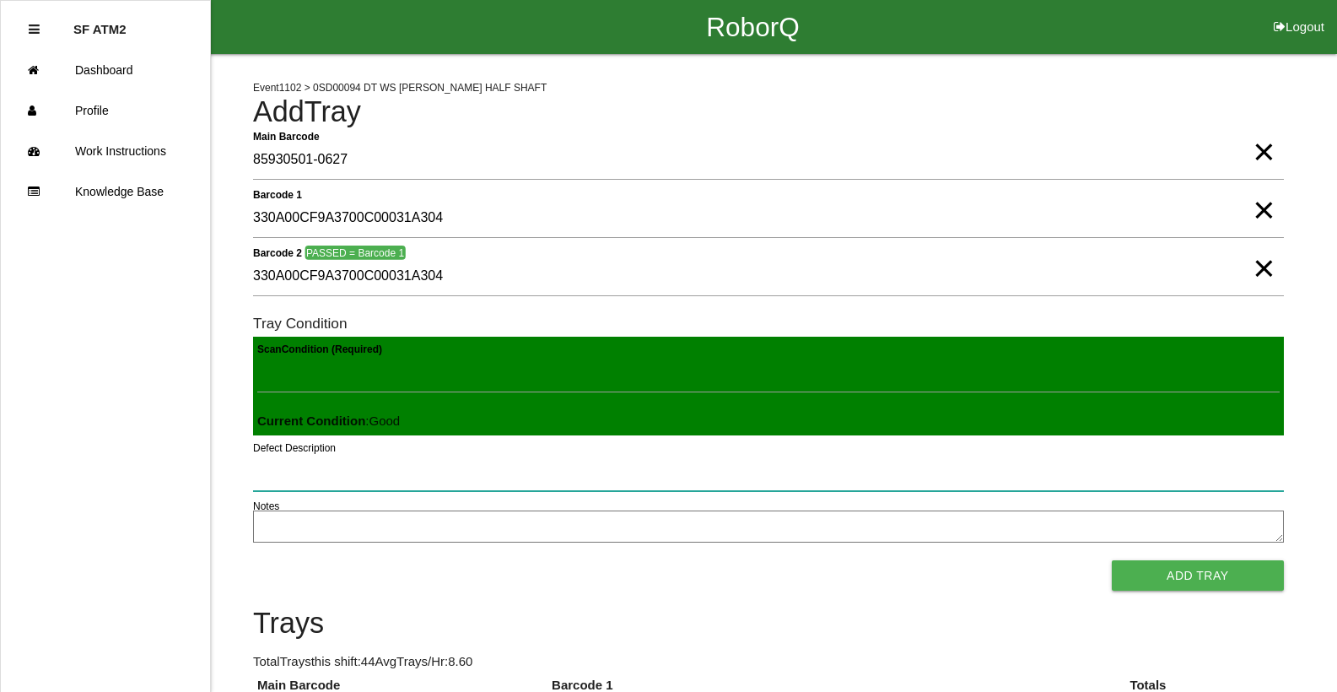
click at [1112, 560] on button "Add Tray" at bounding box center [1198, 575] width 172 height 30
